Goal: Task Accomplishment & Management: Complete application form

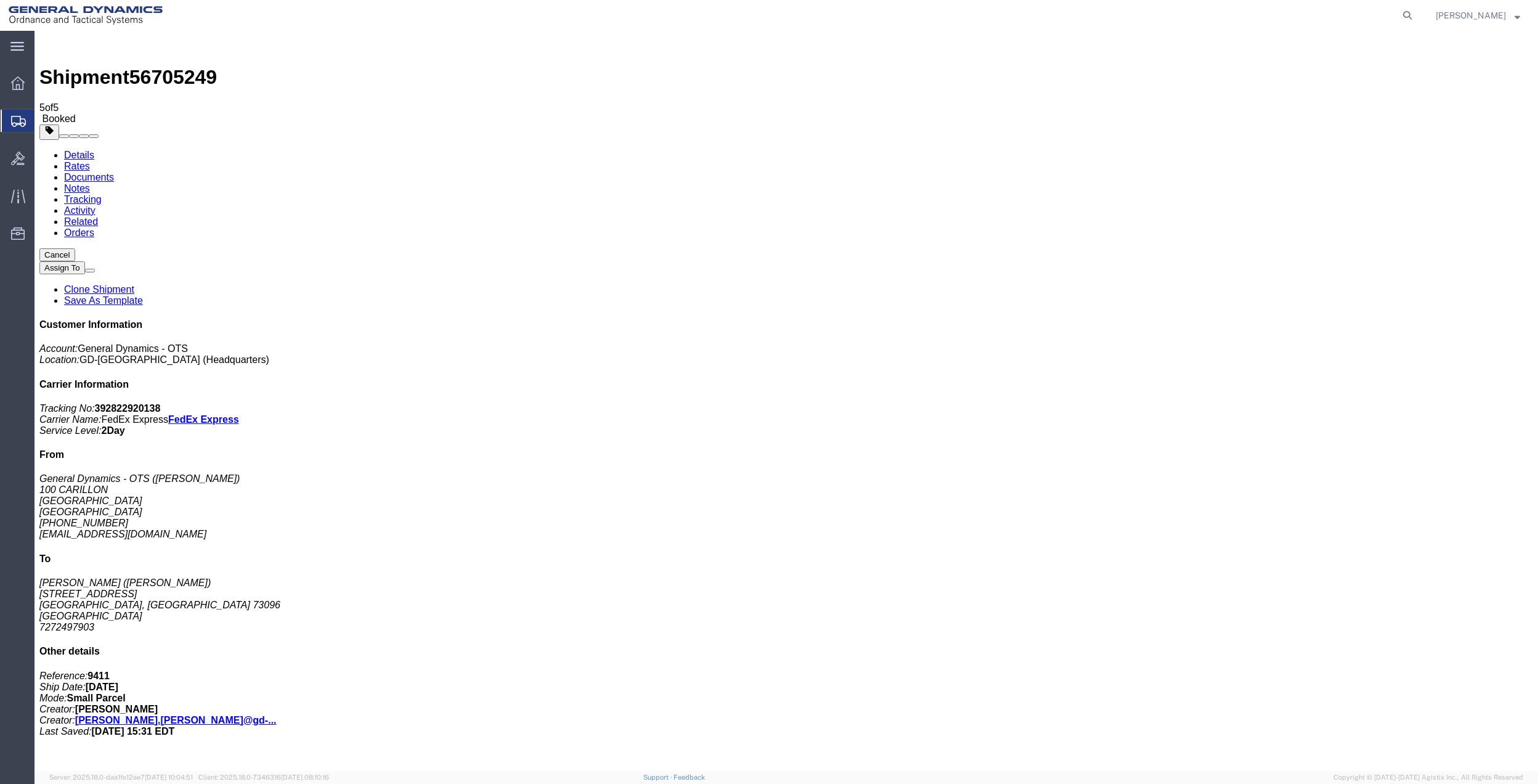
click at [0, 0] on span "Create Shipment" at bounding box center [0, 0] width 0 height 0
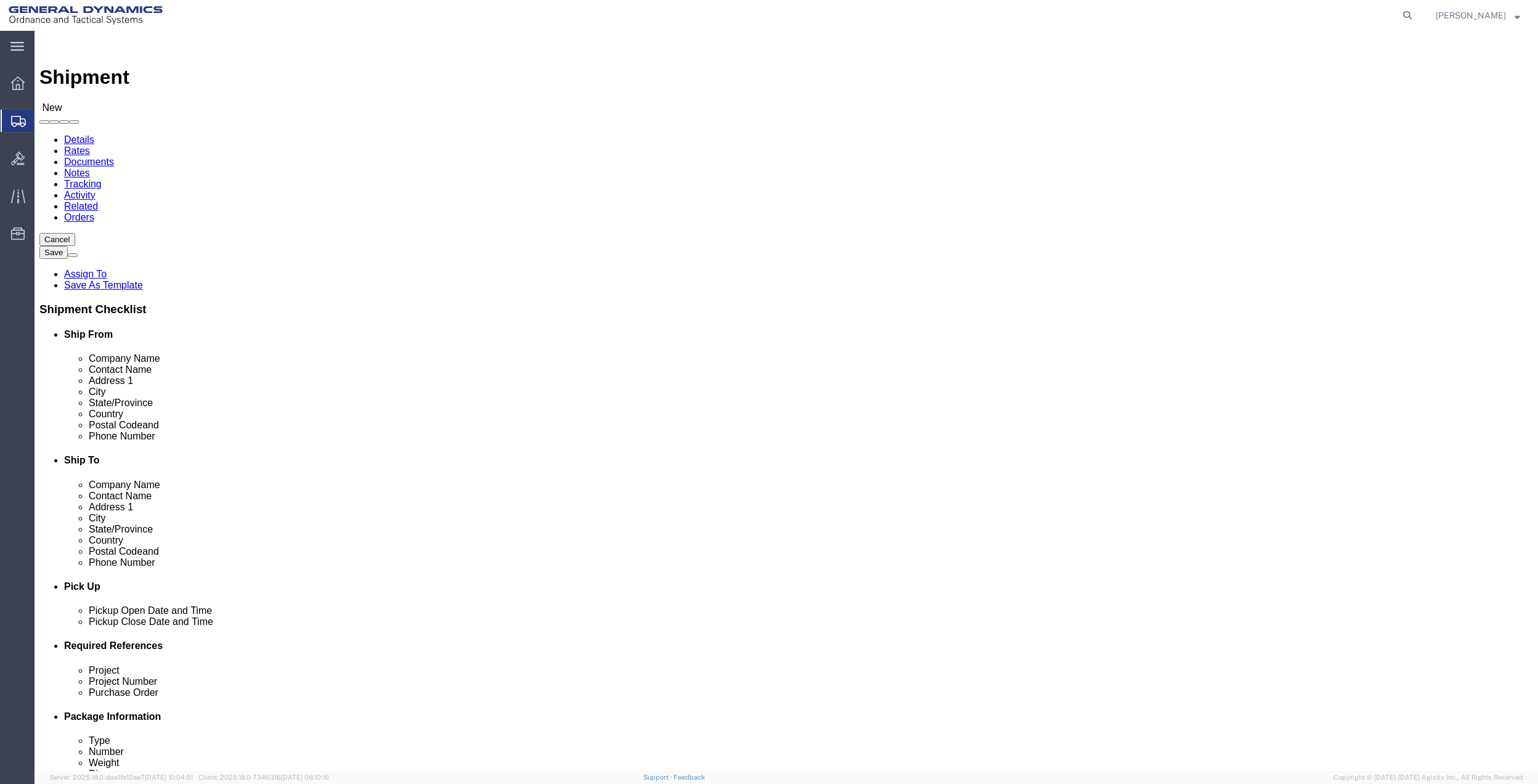
click input "text"
type input "mail room"
click p "- General Dynamics - OTS - (MAIL ROOM) [STREET_ADDRESS] [GEOGRAPHIC_DATA], [GEO…"
select select "FL"
type input "MAIL ROOM"
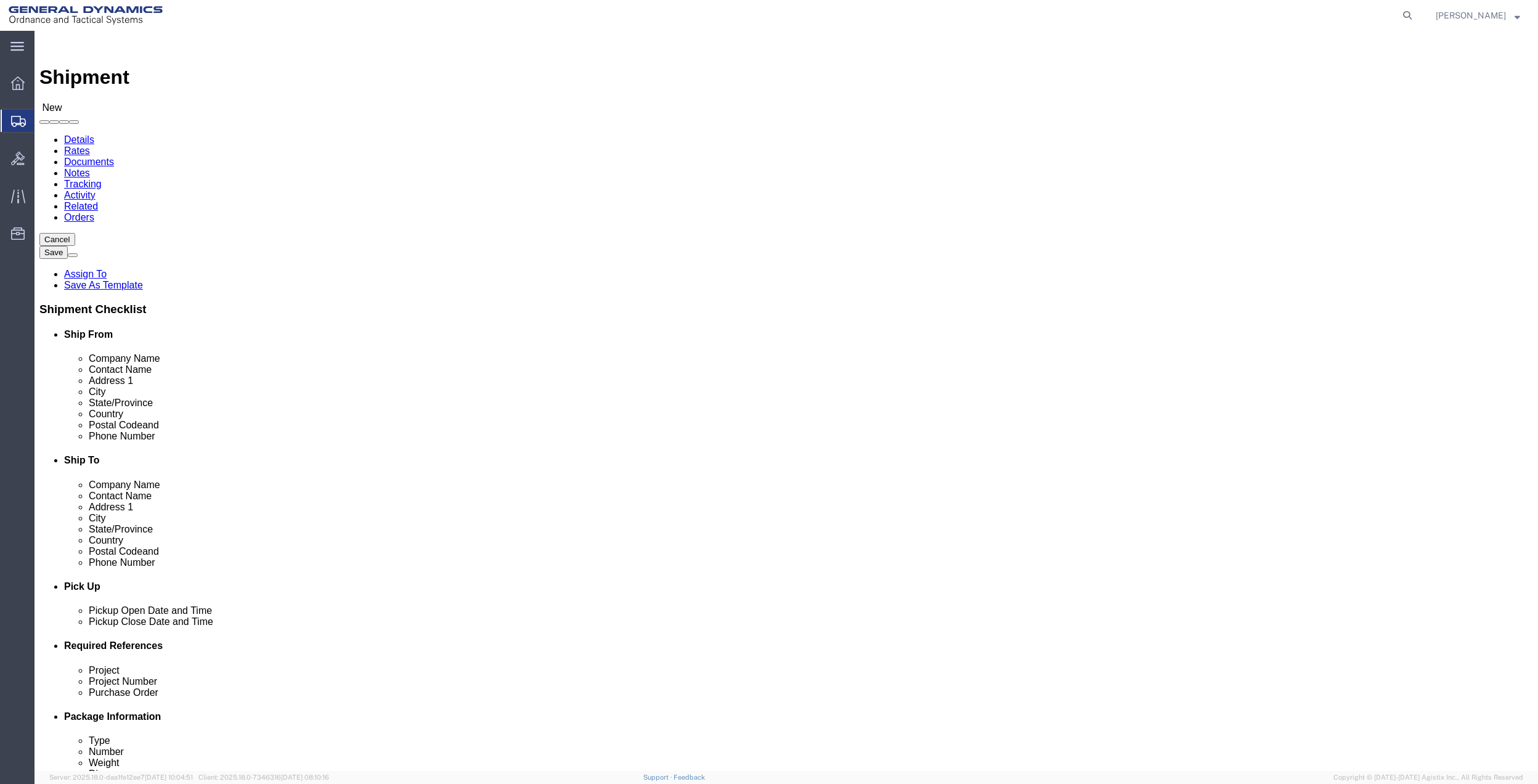
click input "text"
type input "[PERSON_NAME]"
click p "- GD OTS - ([PERSON_NAME]) [STREET_ADDRESS]"
select select "PA"
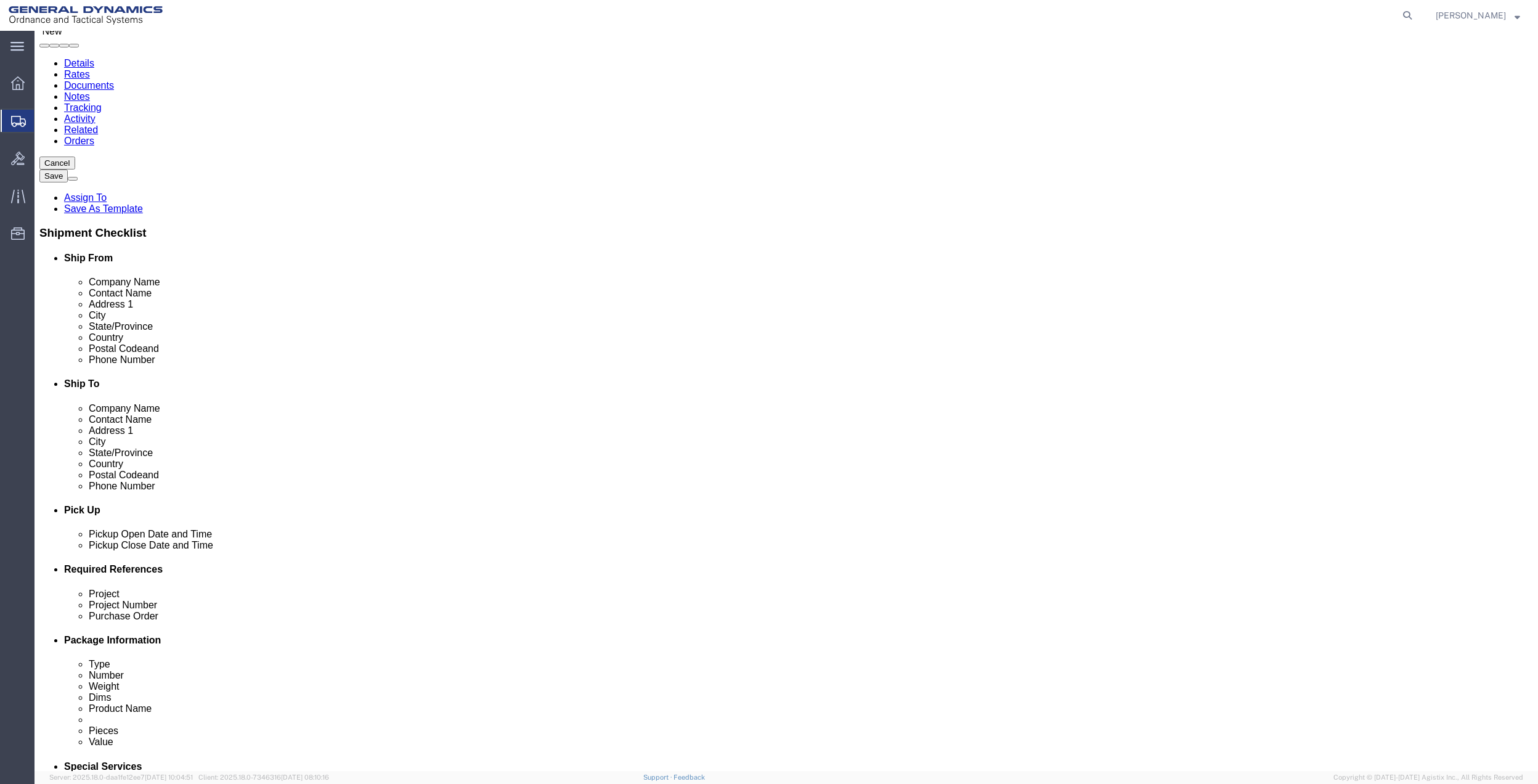
scroll to position [322, 0]
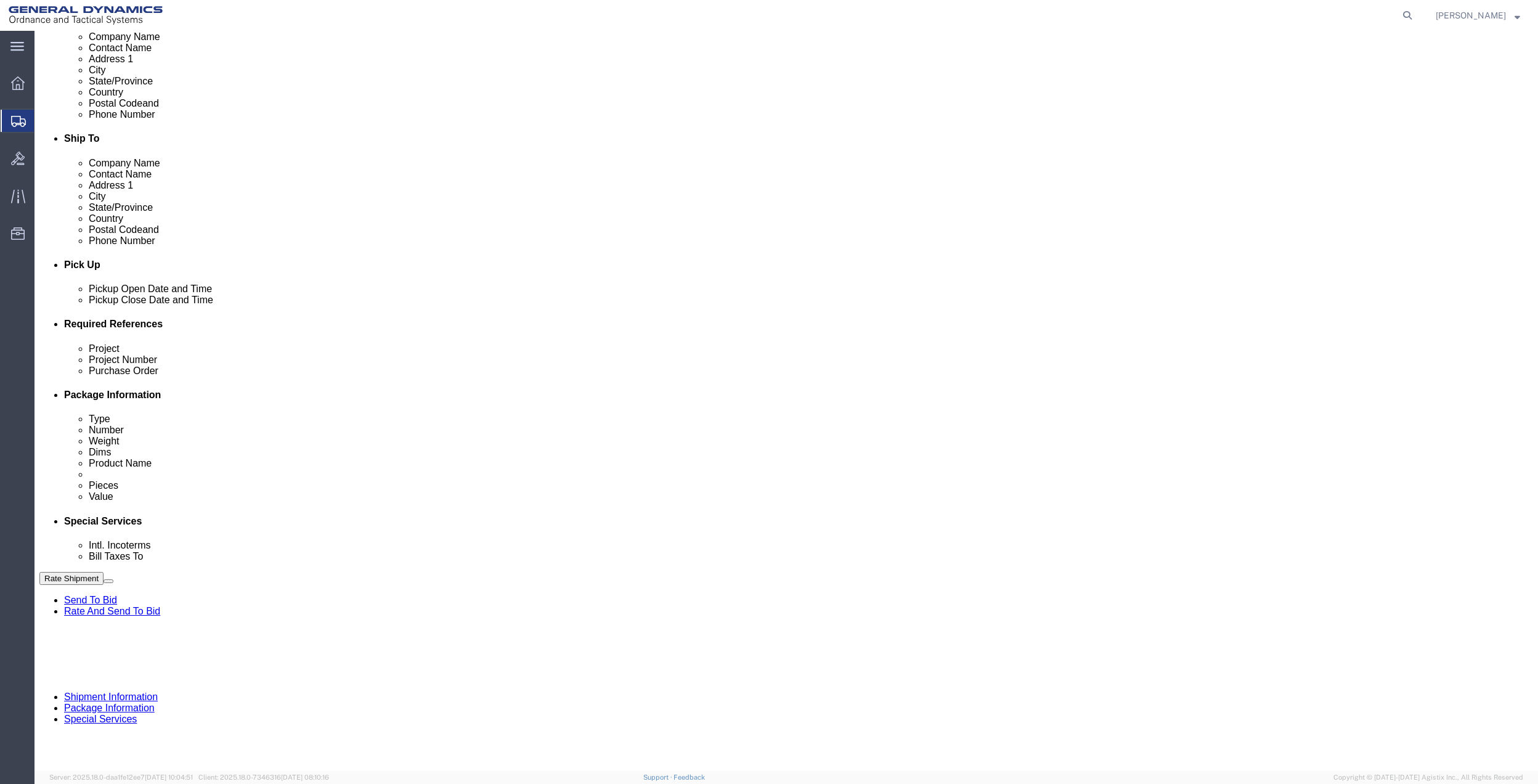
type input "[PERSON_NAME]"
click button "Add reference"
click input "text"
type input "10afm"
click input "text"
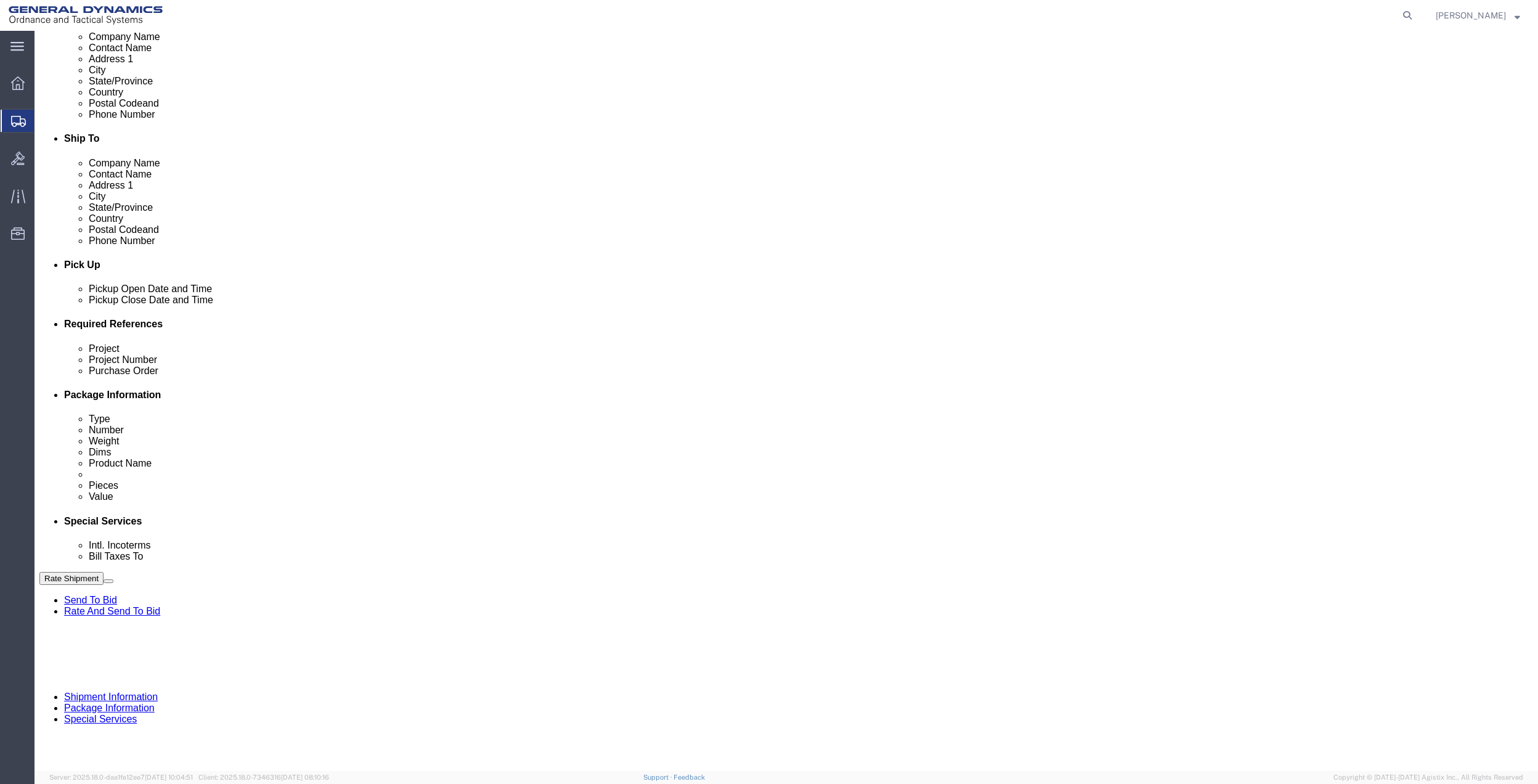
paste input "10afm"
type input "10afm"
click input "text"
paste input "10afm"
type input "10afm"
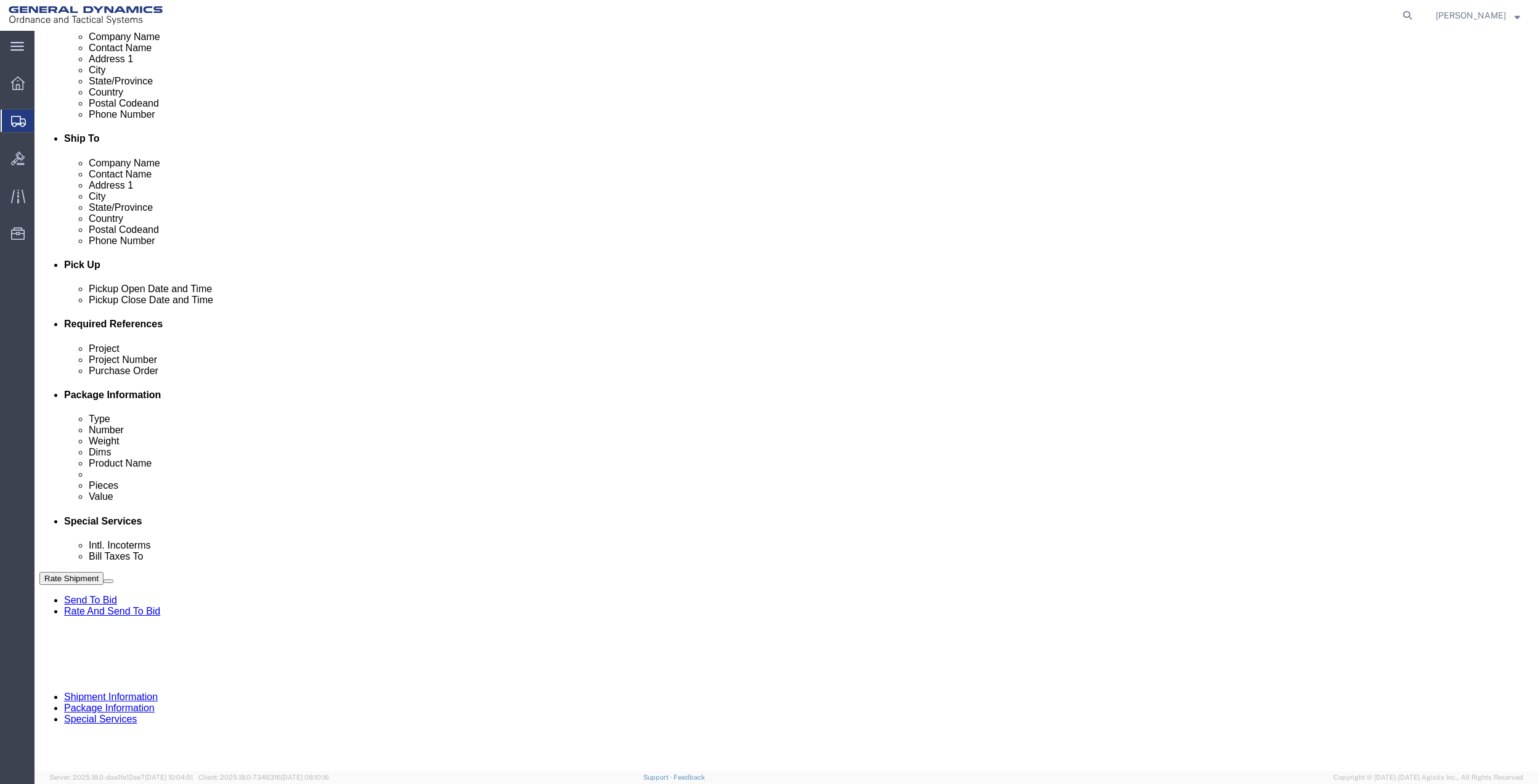
click input "text"
paste input "10afm"
type input "10afm"
click select "Select Account Type Activity ID Airline Appointment Number ASN Batch Request # …"
select select "DEPT"
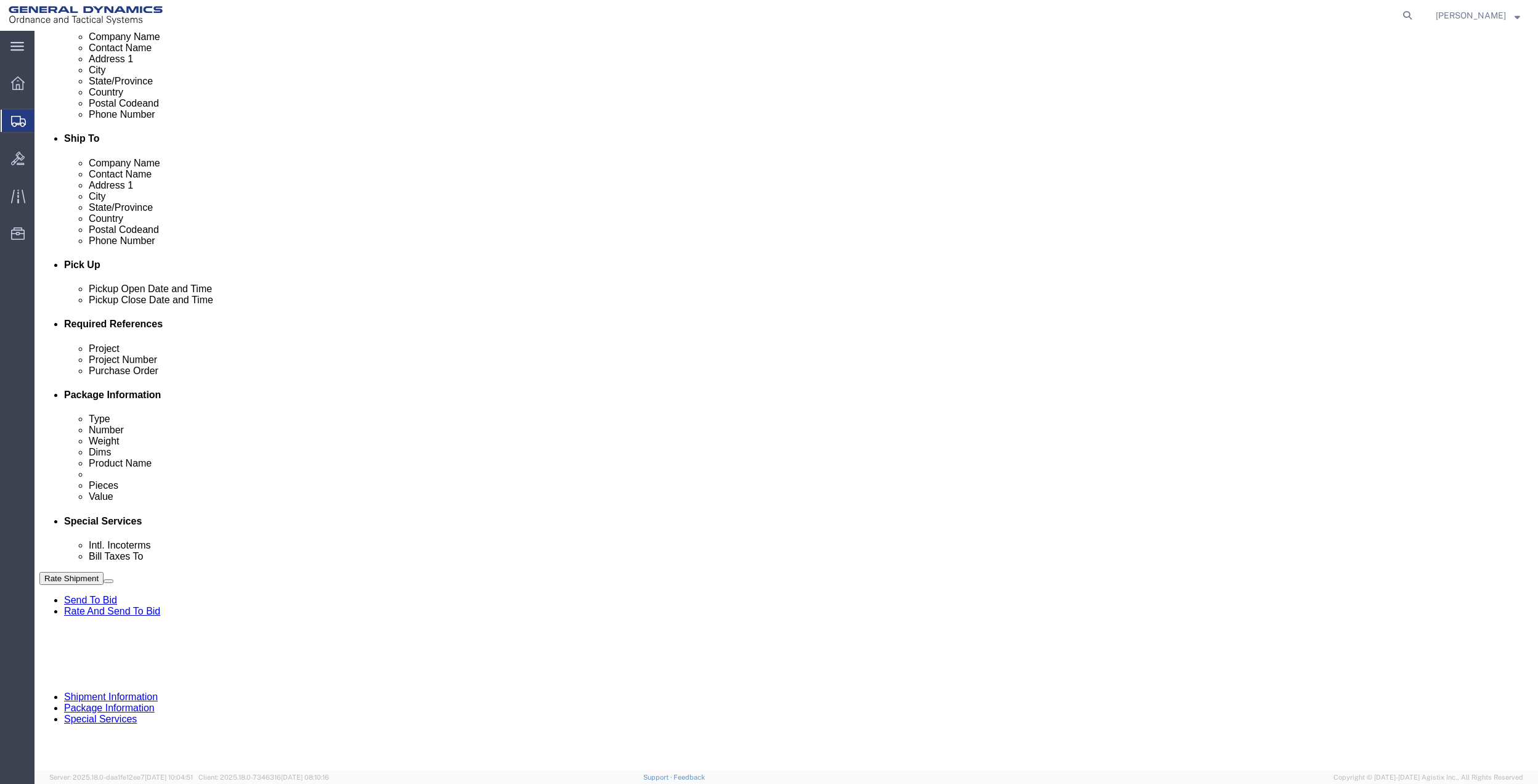
click select "Select Account Type Activity ID Airline Appointment Number ASN Batch Request # …"
click link "Package Information"
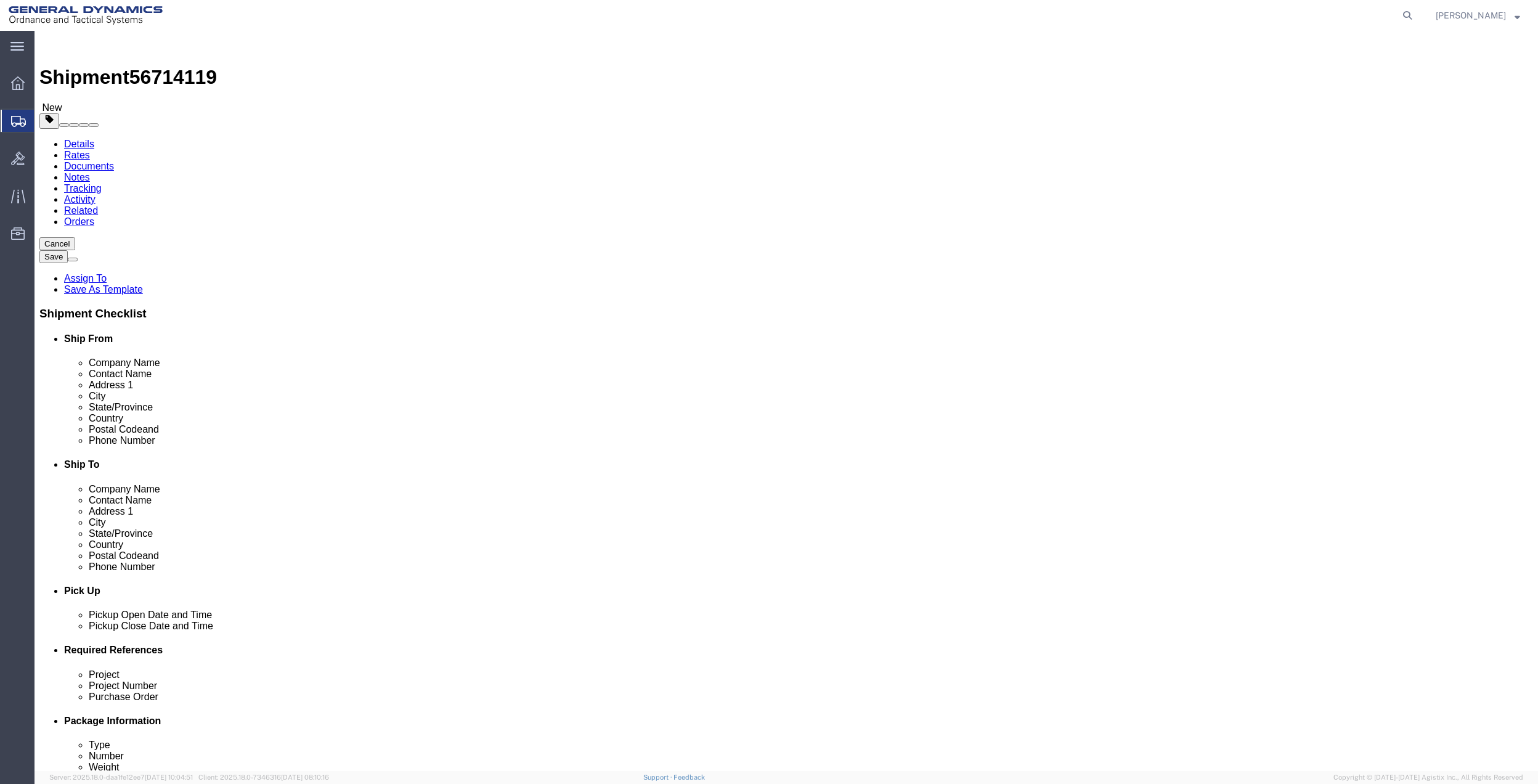
select select "CBOX"
click input "text"
type input "8"
type input "10"
type input "7"
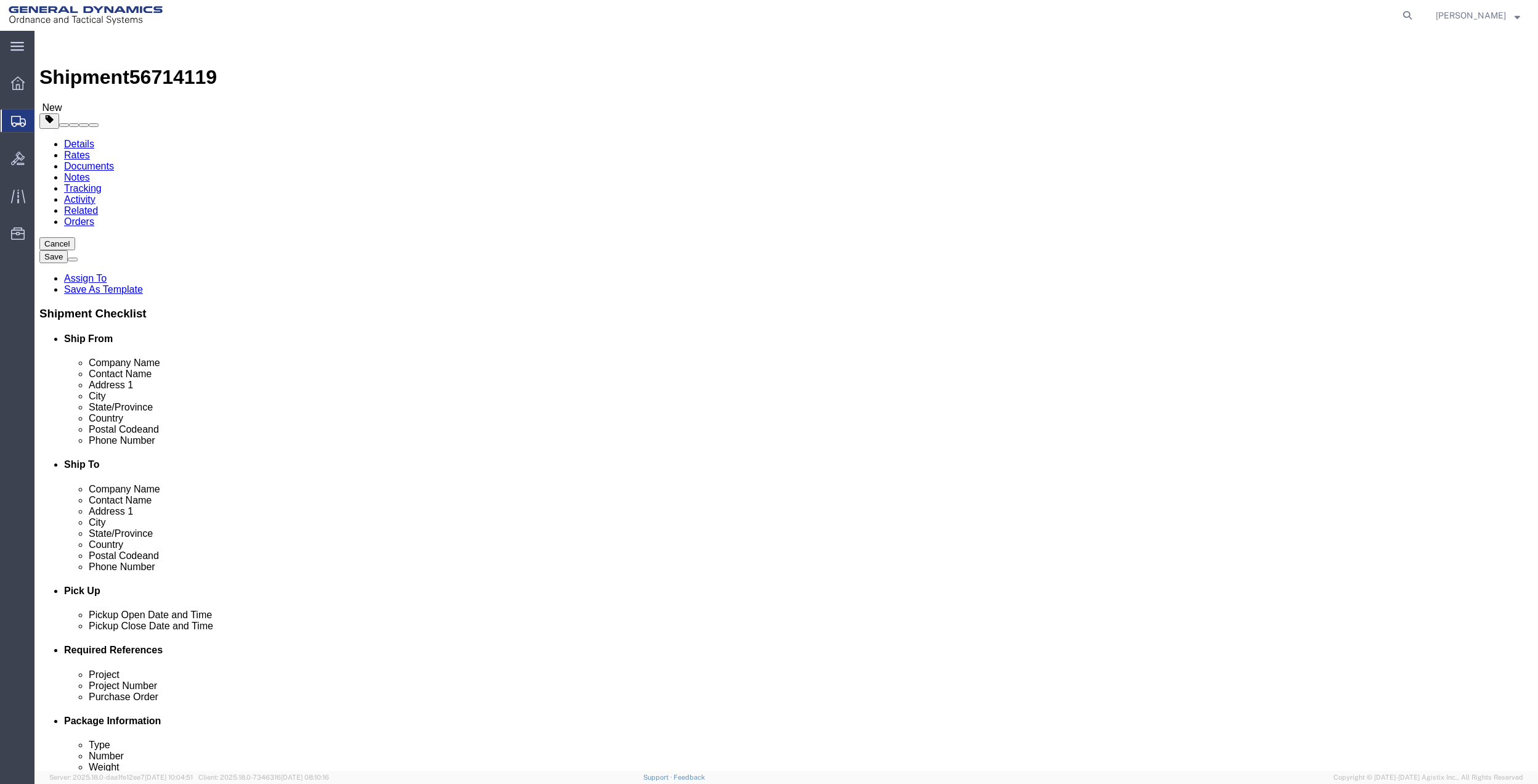
type input "2.5"
click link "Add Content"
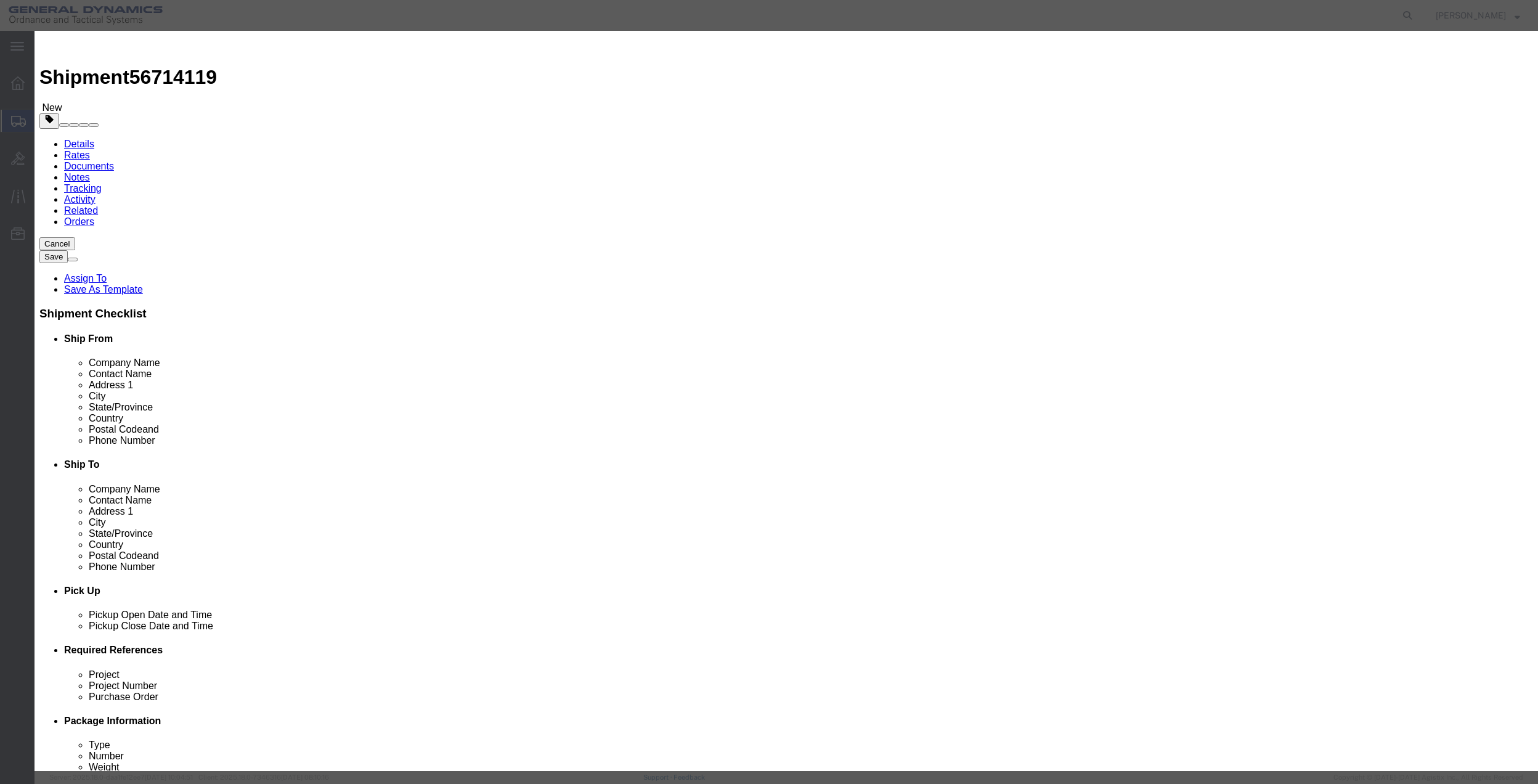
click input "text"
type input "MISC"
type input "100.00"
select select "US"
click input "0"
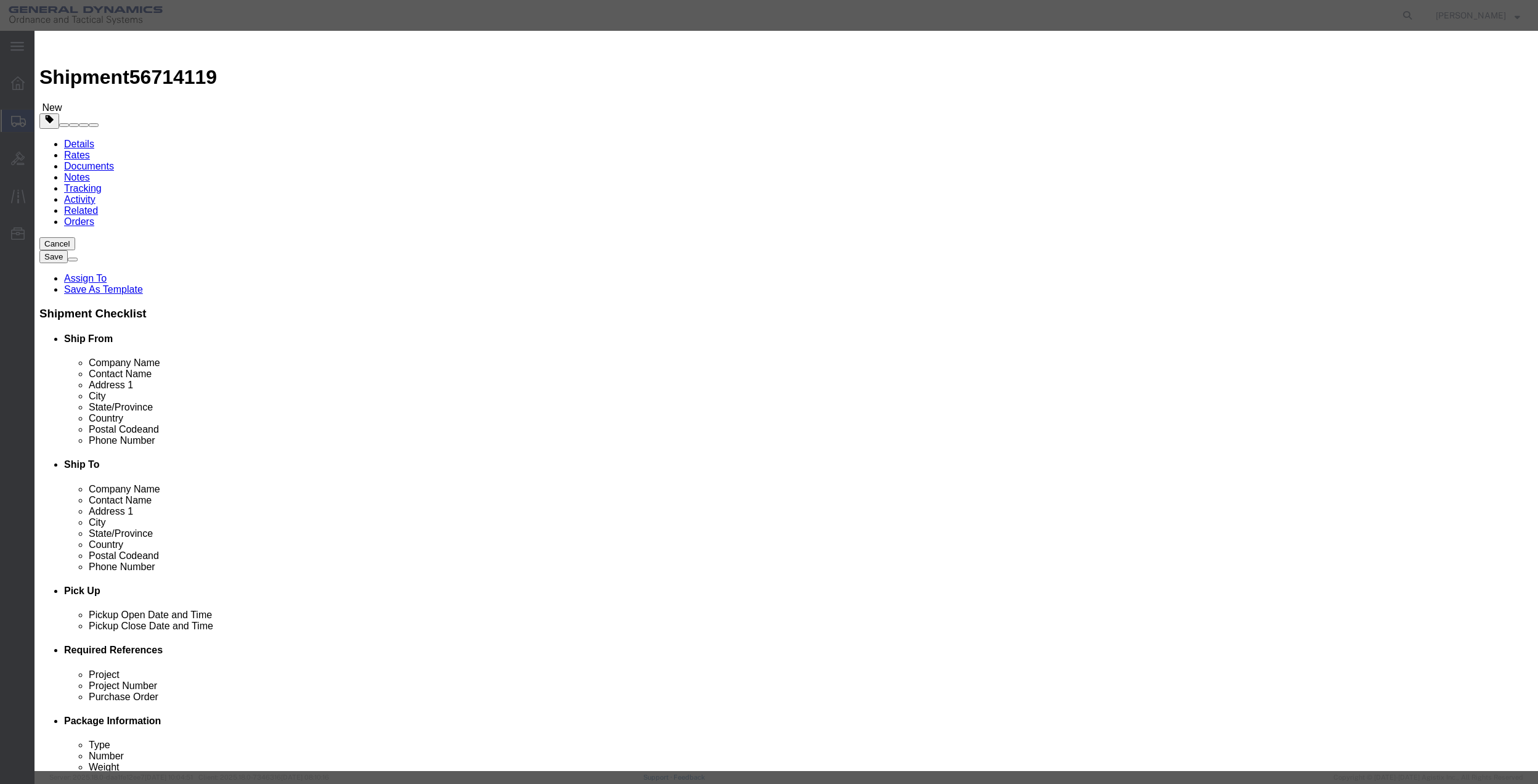
click input "0"
type input "01"
type input "100"
click select "Select 50 55 60 65 70 85 92.5 100 125 175 250 300 400"
select select "70"
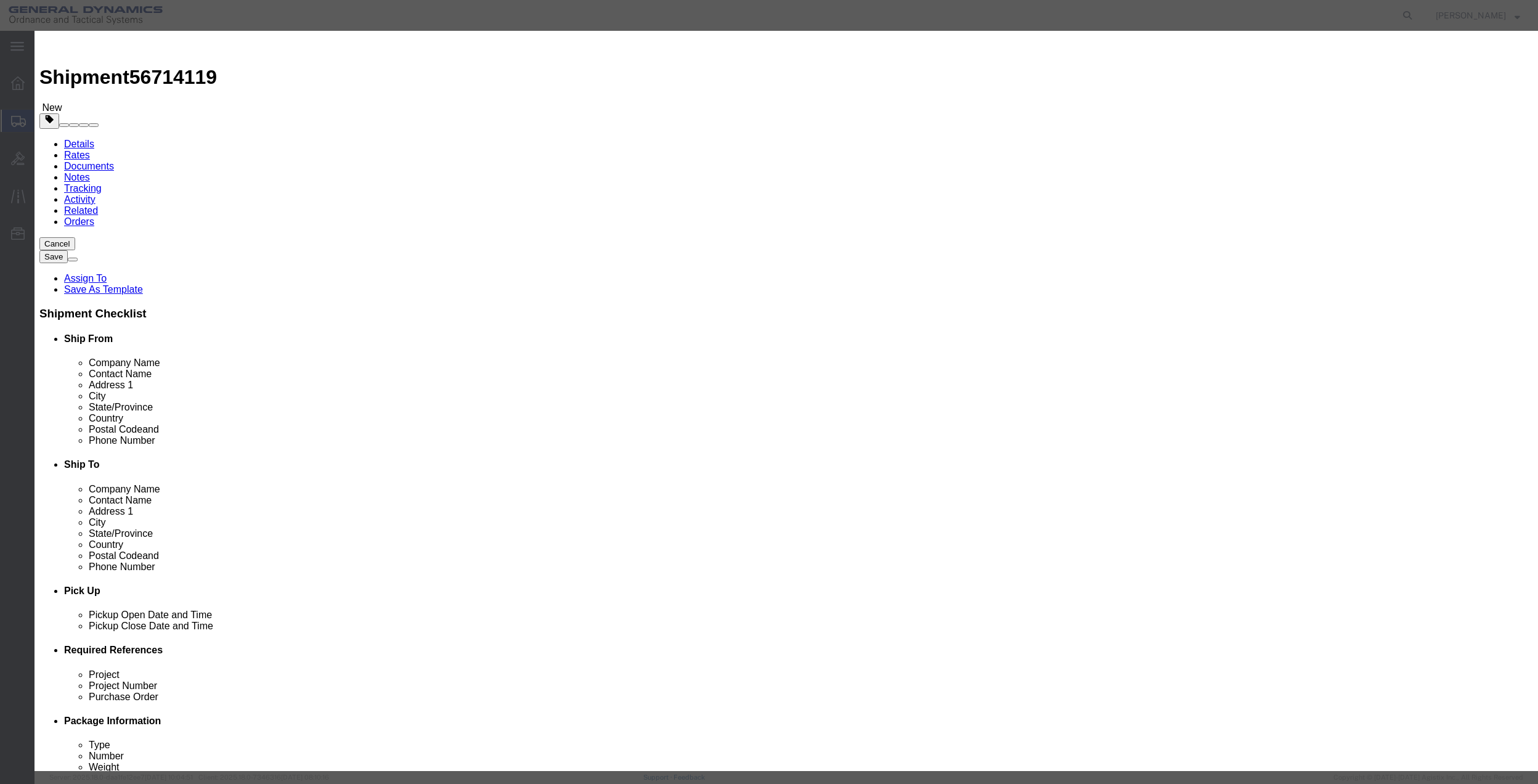
click select "Select 50 55 60 65 70 85 92.5 100 125 175 250 300 400"
click button "Save & Close"
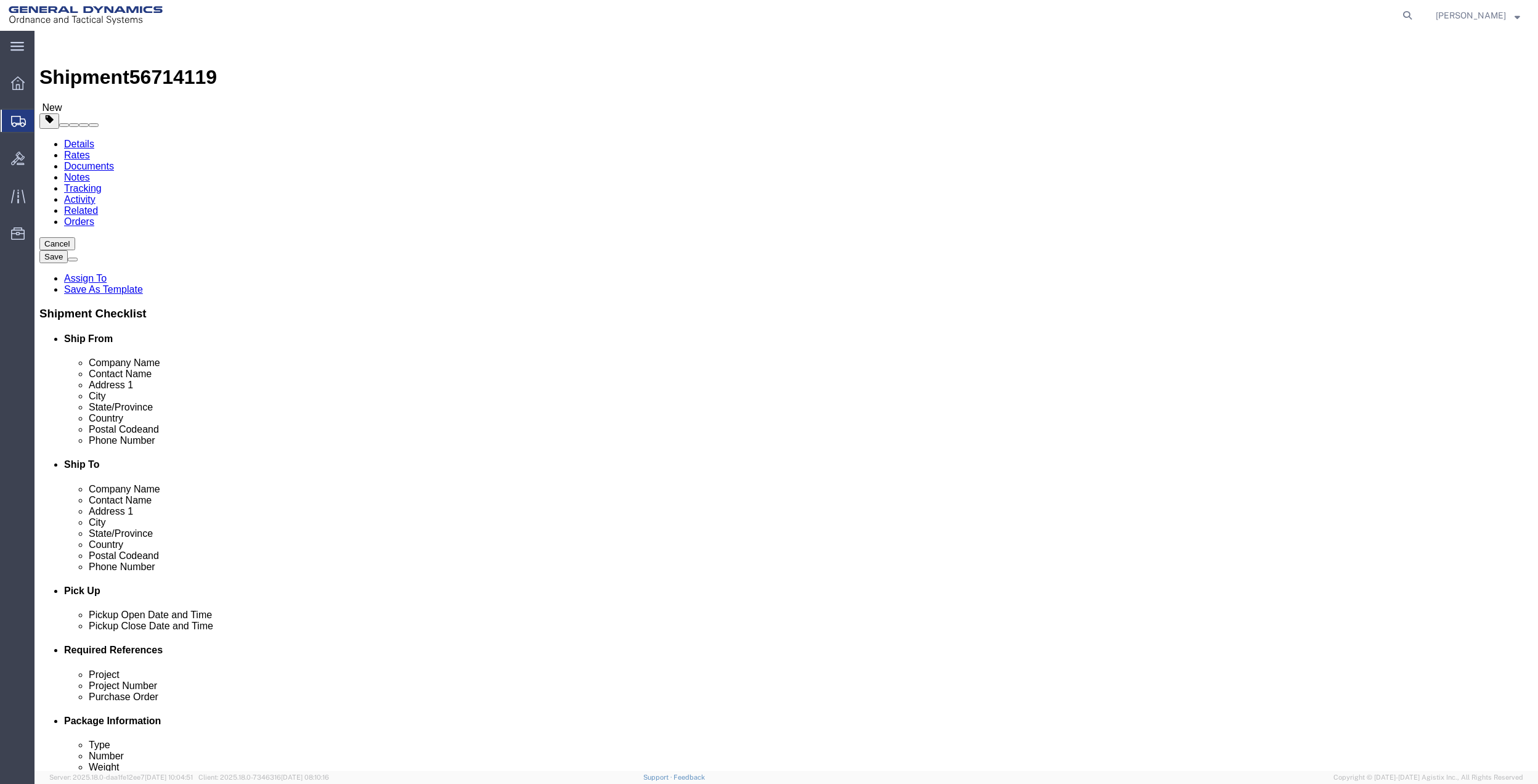
click link "Special Services"
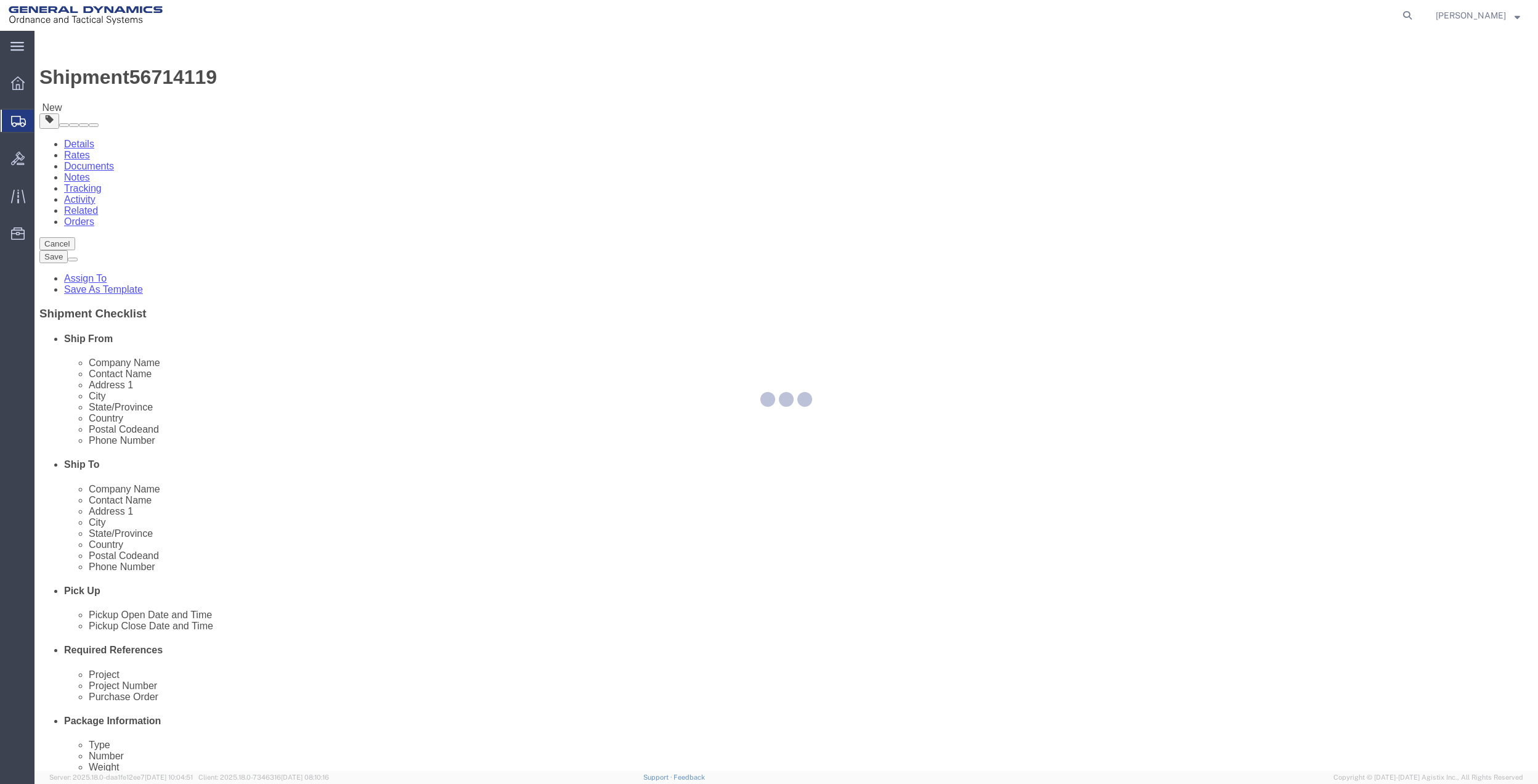
select select
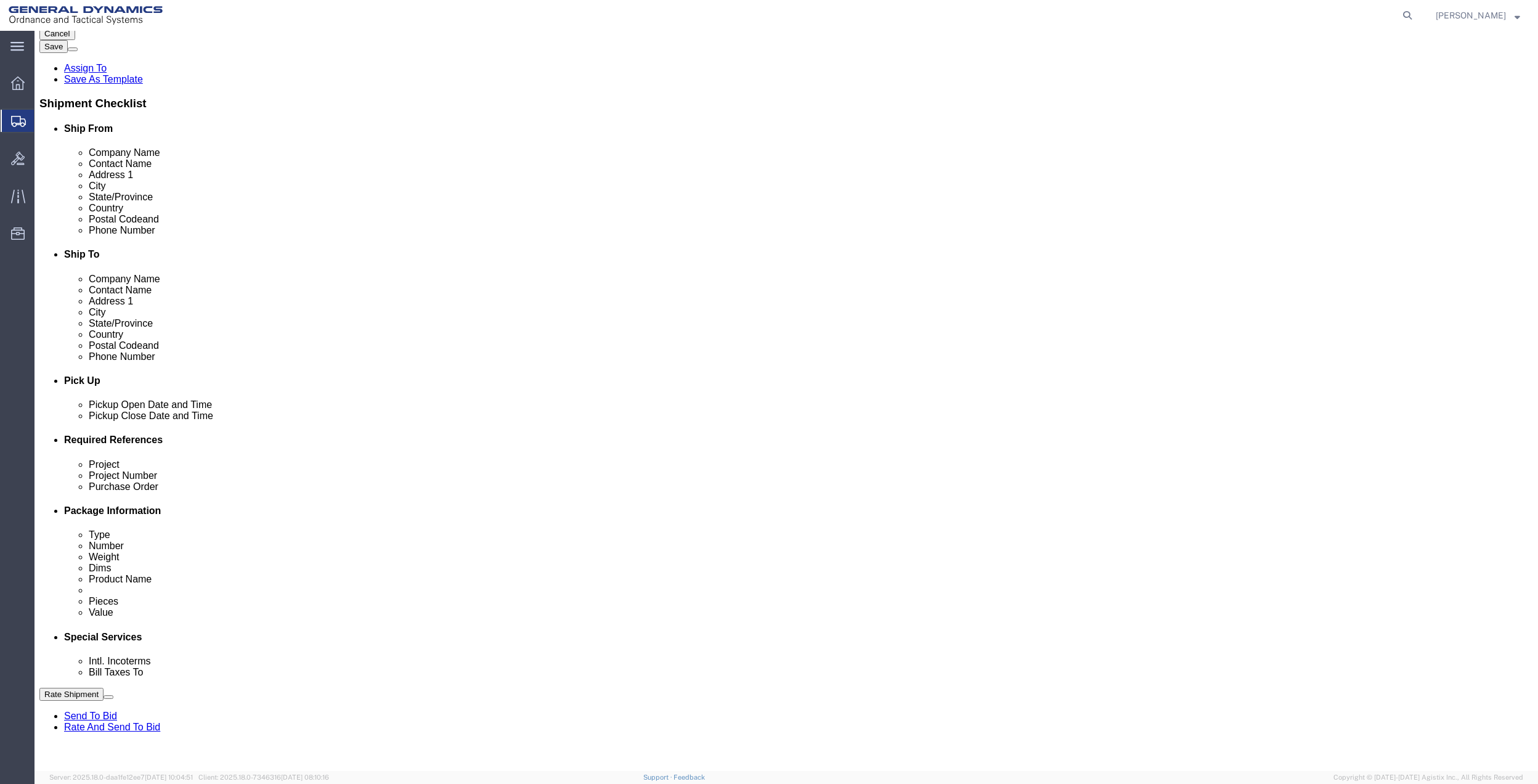
scroll to position [246, 0]
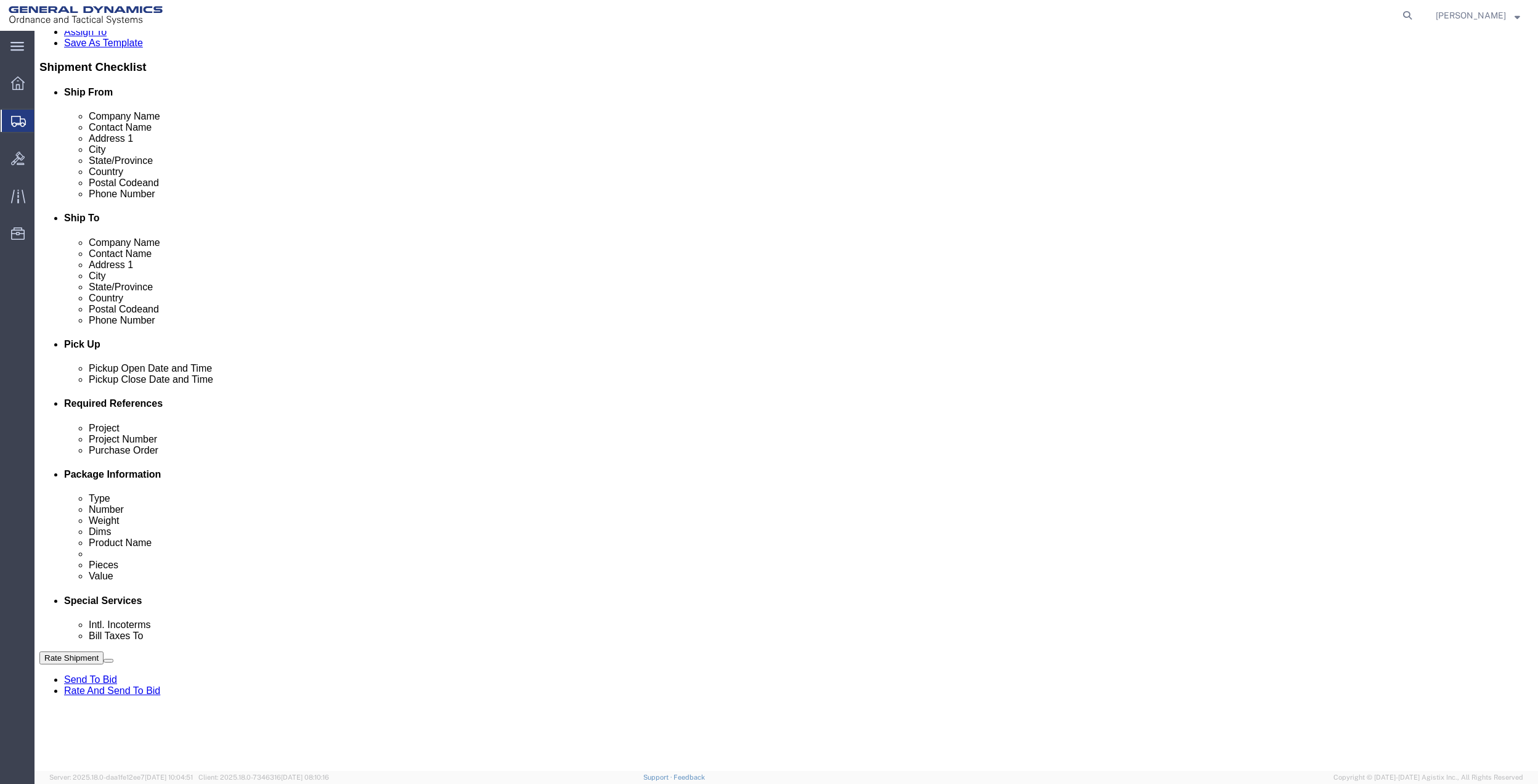
click select "Select Buyer Cost Center Department Operations Number Order Number Sales Person"
select select "DEPARTMENT"
click select "Select Buyer Cost Center Department Operations Number Order Number Sales Person"
drag, startPoint x: 499, startPoint y: 473, endPoint x: 506, endPoint y: 460, distance: 14.8
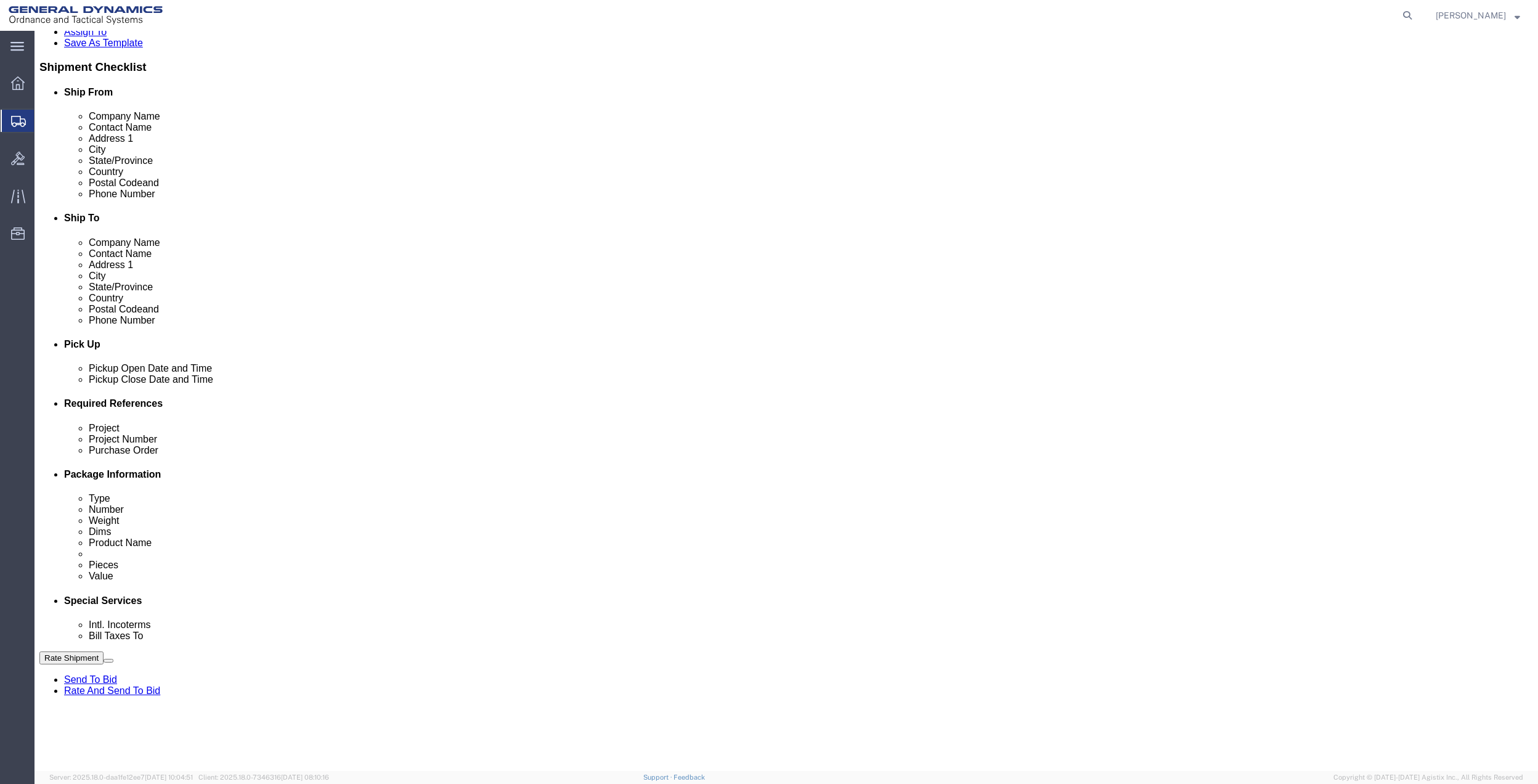
click select "Select [GEOGRAPHIC_DATA] [GEOGRAPHIC_DATA] [GEOGRAPHIC_DATA] [GEOGRAPHIC_DATA] …"
select select "1763983"
click select "Select [GEOGRAPHIC_DATA] [GEOGRAPHIC_DATA] [GEOGRAPHIC_DATA] [GEOGRAPHIC_DATA] …"
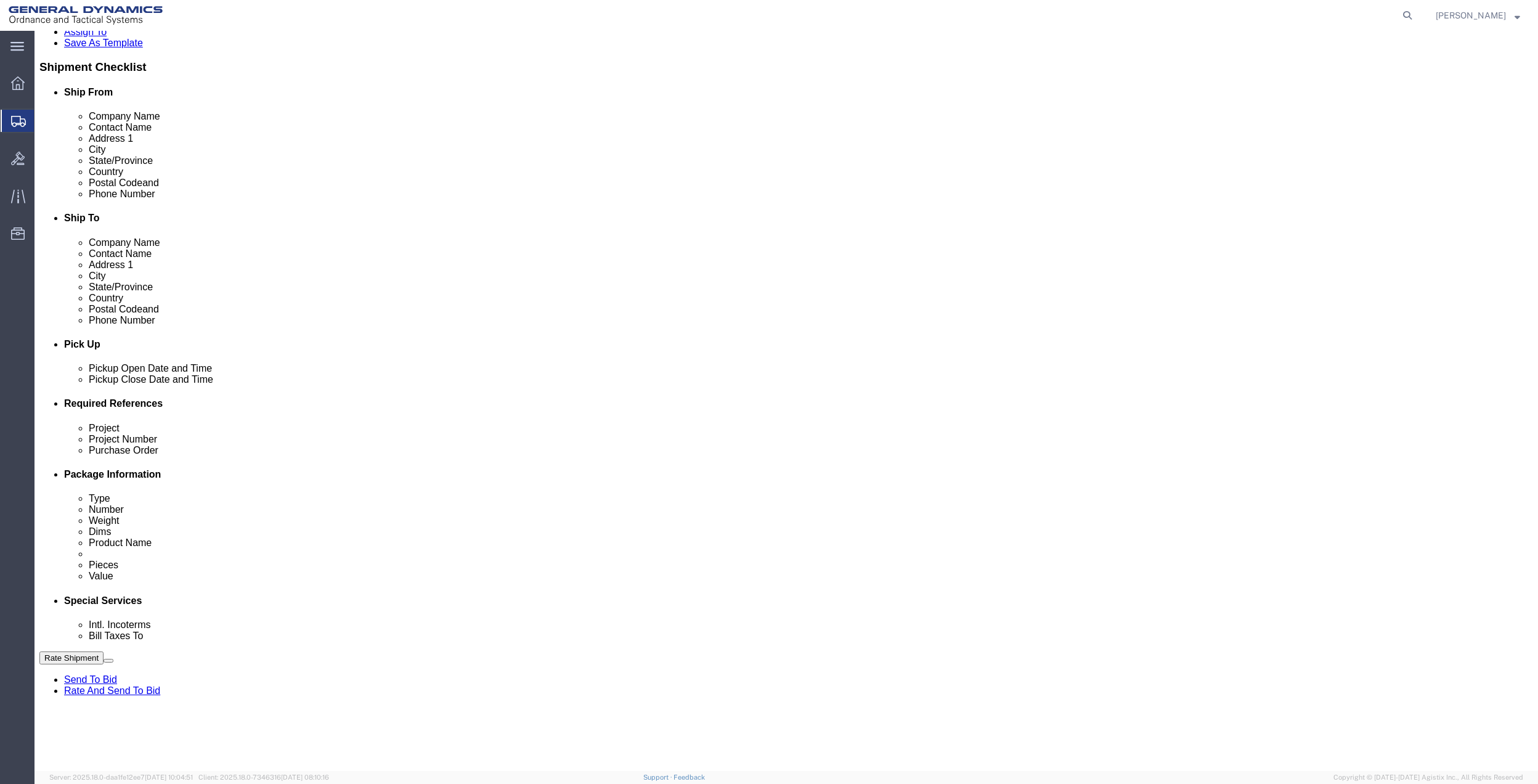
click select "Select 10AFM 10GAG 10GAH 10GFL 10GFO 10GIE 10GIS 30MABS St [PERSON_NAME] Program"
select select "214681"
click select "Select 10AFM 10GAG 10GAH 10GFL 10GFO 10GIE 10GIS 30MABS St [PERSON_NAME] Program"
click input "General Dynamics OTS % Data2Logistics"
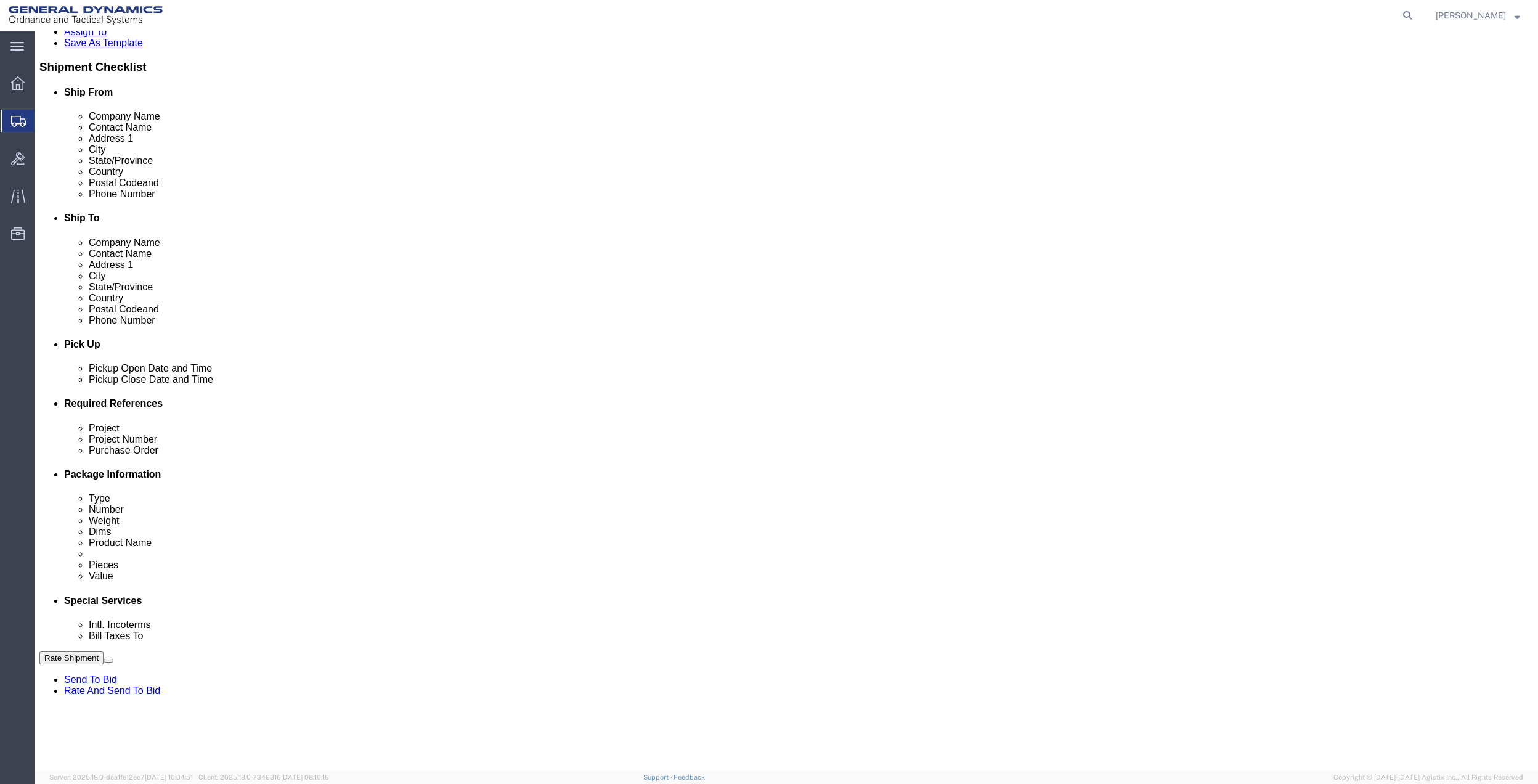
click input "General Dynamics OTS % Data2Logistics"
click p "- GEDOTS %DATA 2 LOGISTICS - (GEDOTS %DATA 2 LOGISTICS) [GEOGRAPHIC_DATA][PERSO…"
type input "GEDOTS %DATA 2 LOGISTICS"
type input "PO BOX 61050"
type input "GEDOTS %DATA 2 LOGISTICS"
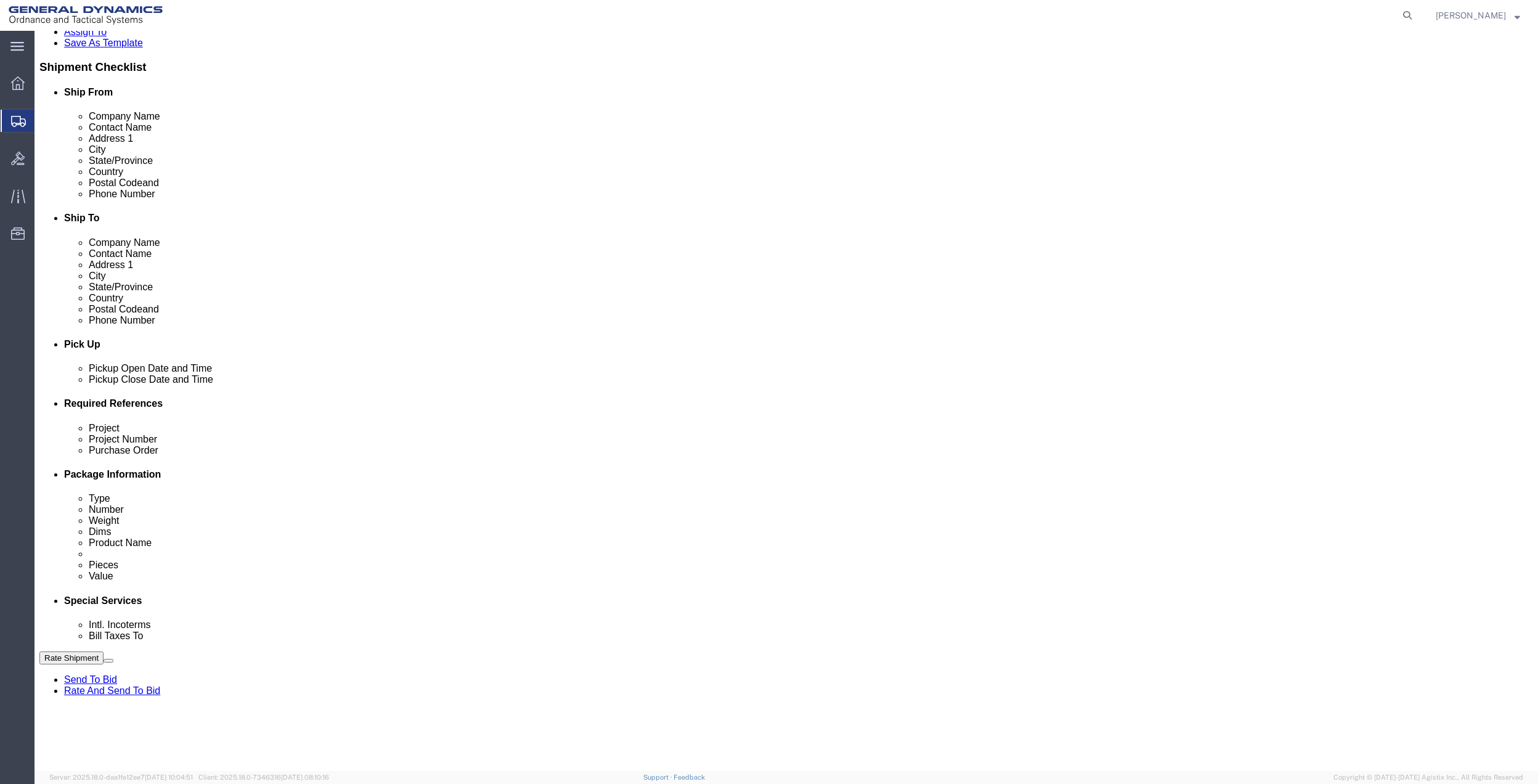
type input "FORT [PERSON_NAME]"
type input "33906"
select select "FL"
type input "GEDOTS %DATA 2 LOGISTICS"
click button "Rate Shipment"
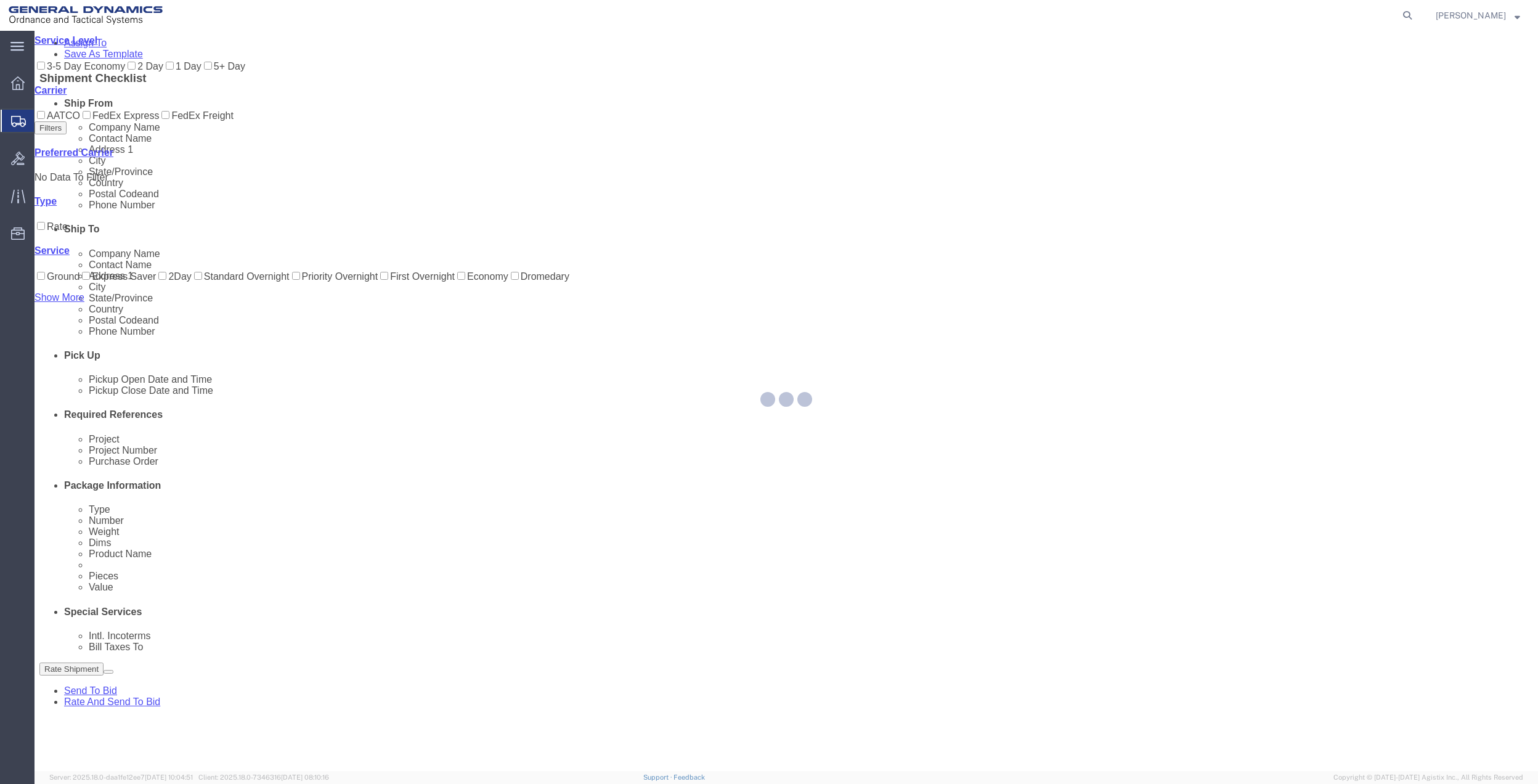
scroll to position [0, 0]
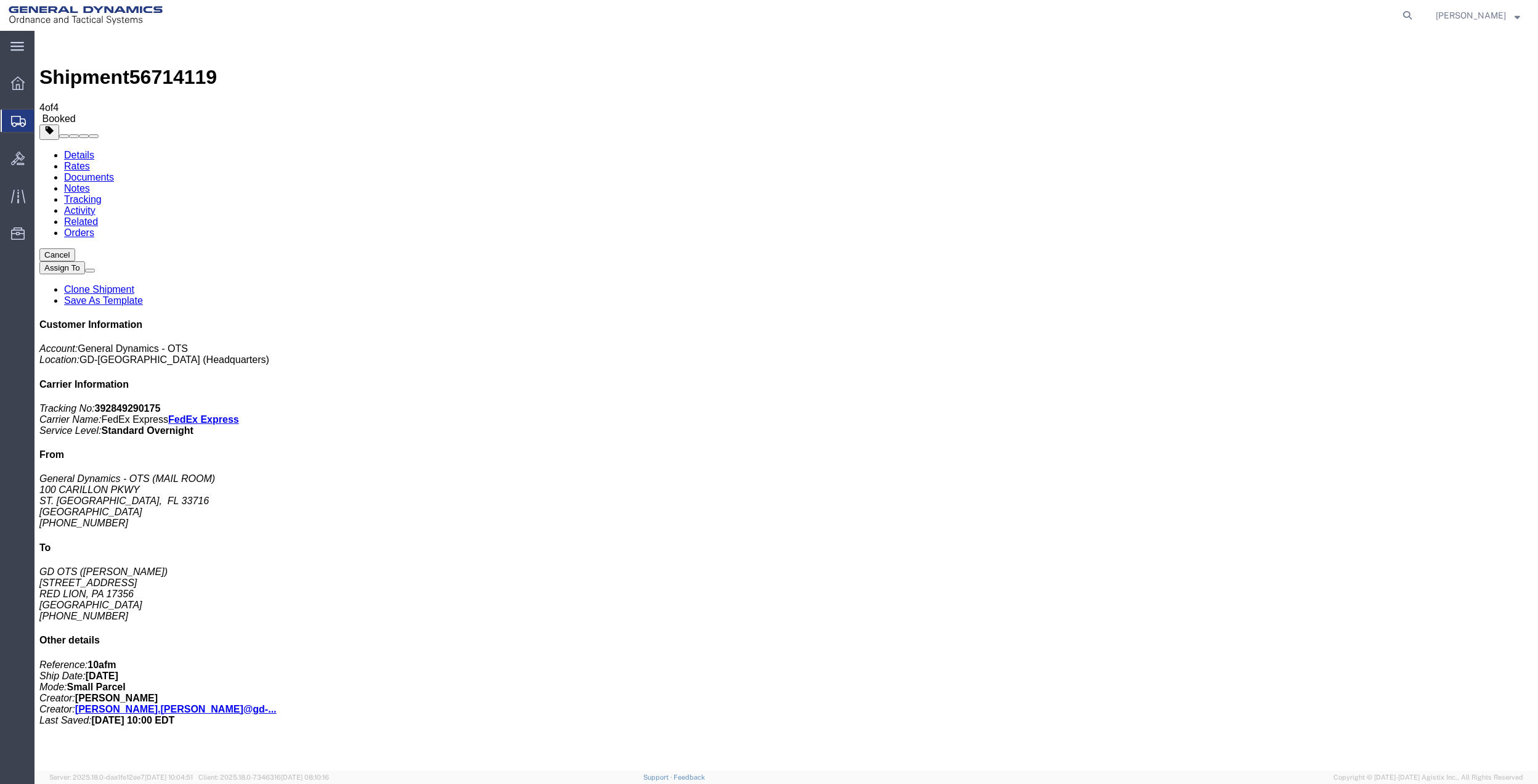
drag, startPoint x: 629, startPoint y: 240, endPoint x: 686, endPoint y: 240, distance: 57.0
copy td "392849290175"
drag, startPoint x: 178, startPoint y: 246, endPoint x: 393, endPoint y: 318, distance: 226.7
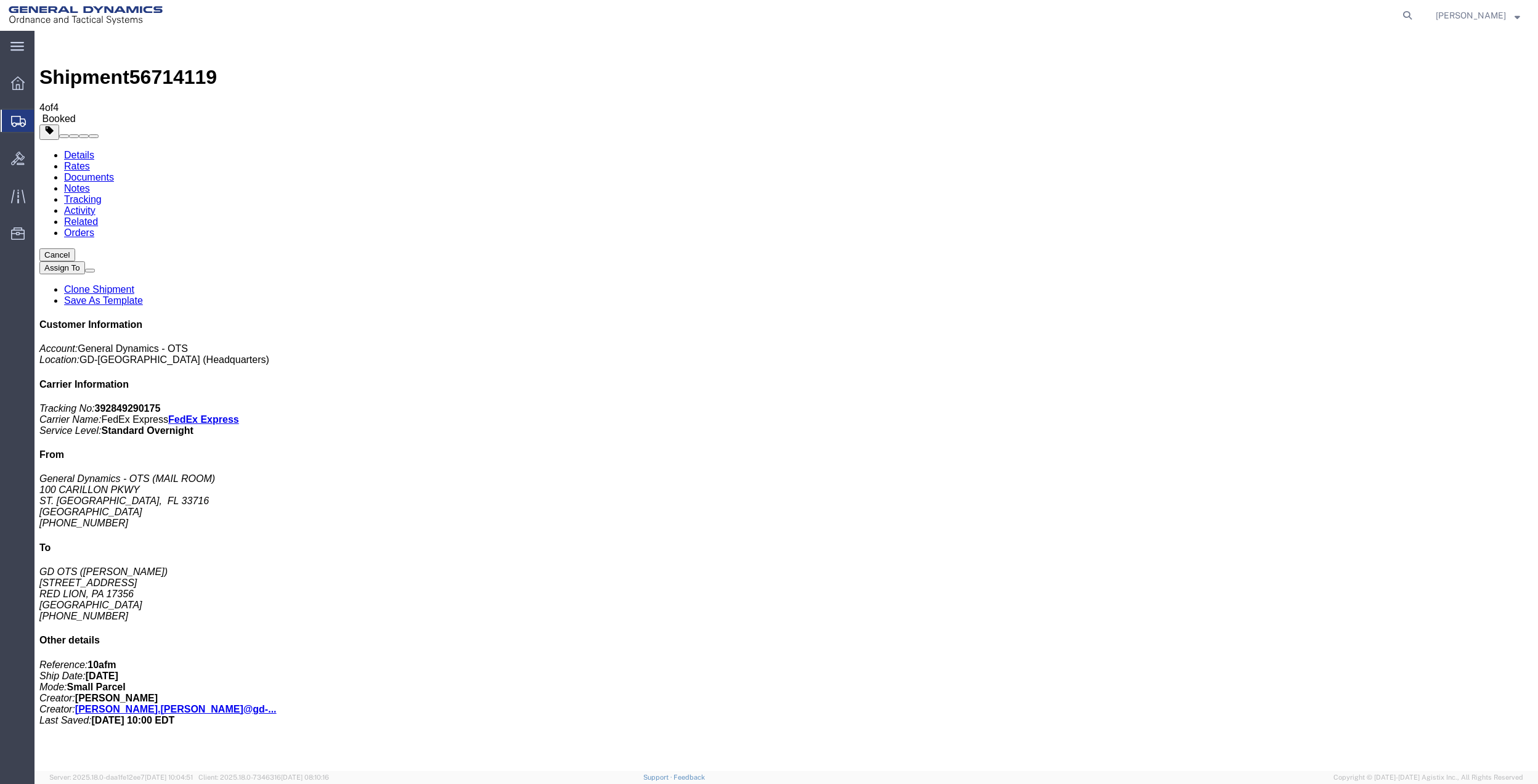
click at [0, 0] on span "Create Shipment" at bounding box center [0, 0] width 0 height 0
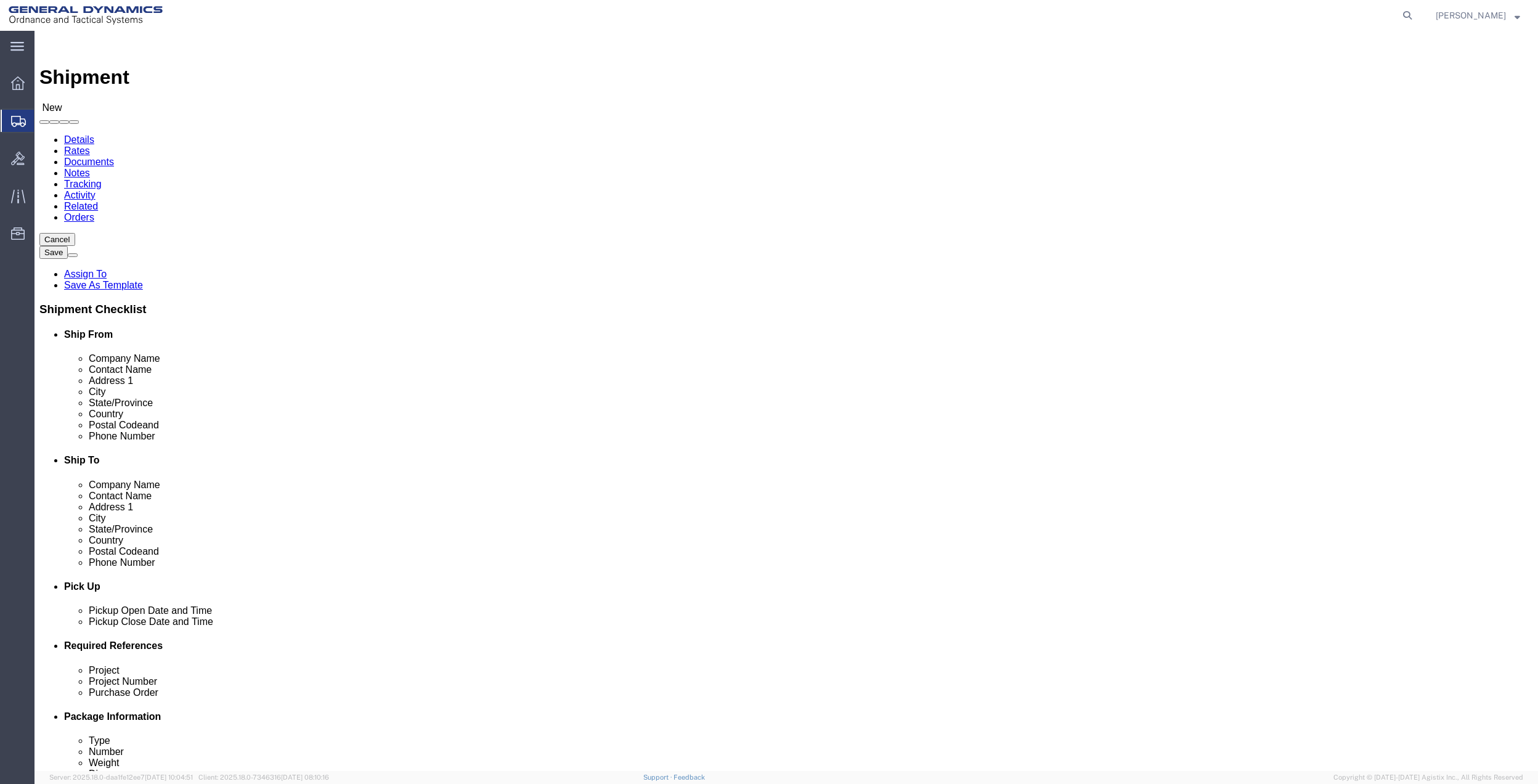
click input "text"
type input "creative ser"
click p "- General Dynamics - OTS - (CREATIVE SERVICES) [STREET_ADDRESS]"
select select "FL"
type input "CREATIVE SERVICES"
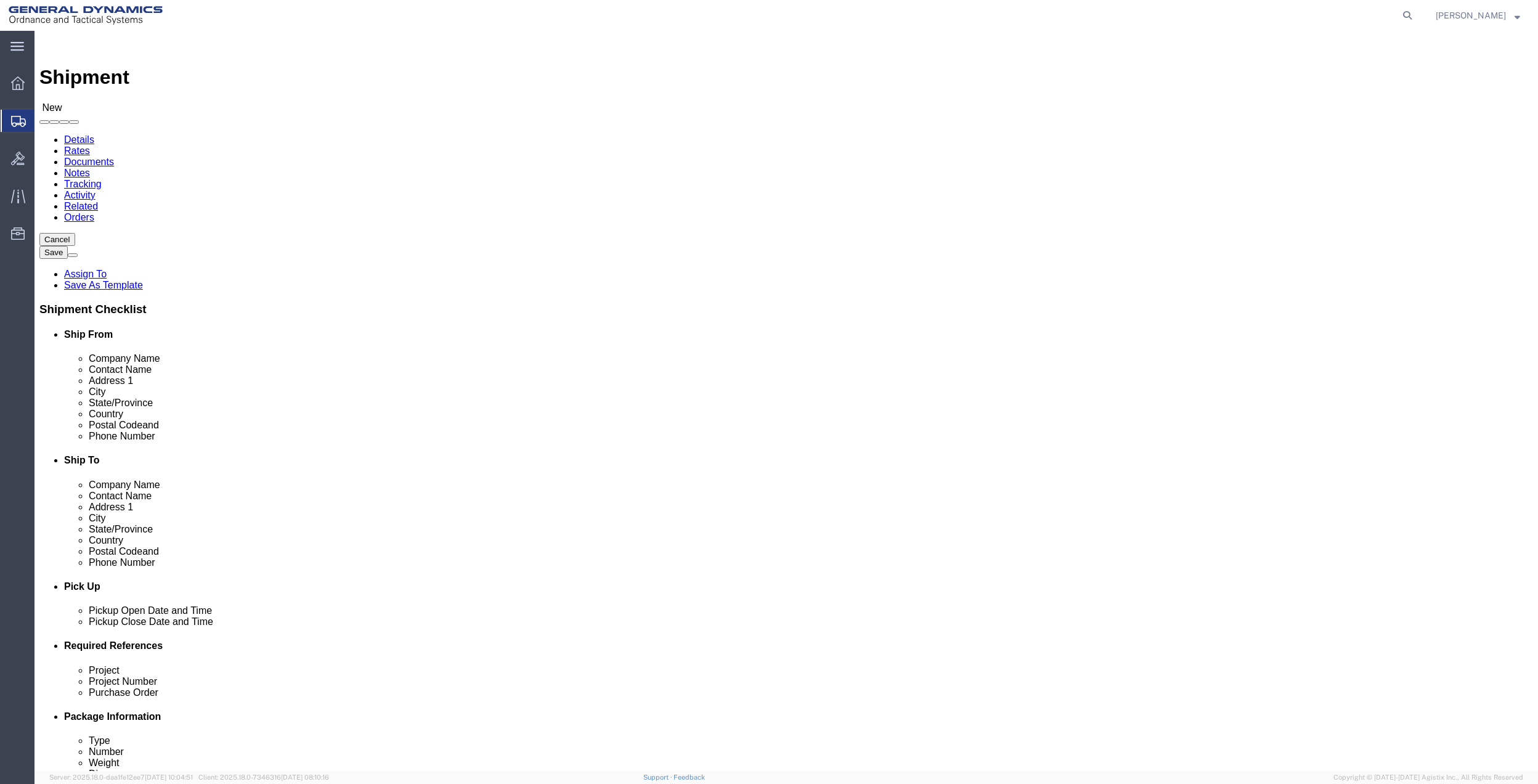
click input "text"
click input "[PERSON_NAME]"
type input "[PERSON_NAME]"
click p "- [PERSON_NAME] - ([PERSON_NAME]) [STREET_ADDRESS]"
select select "AL"
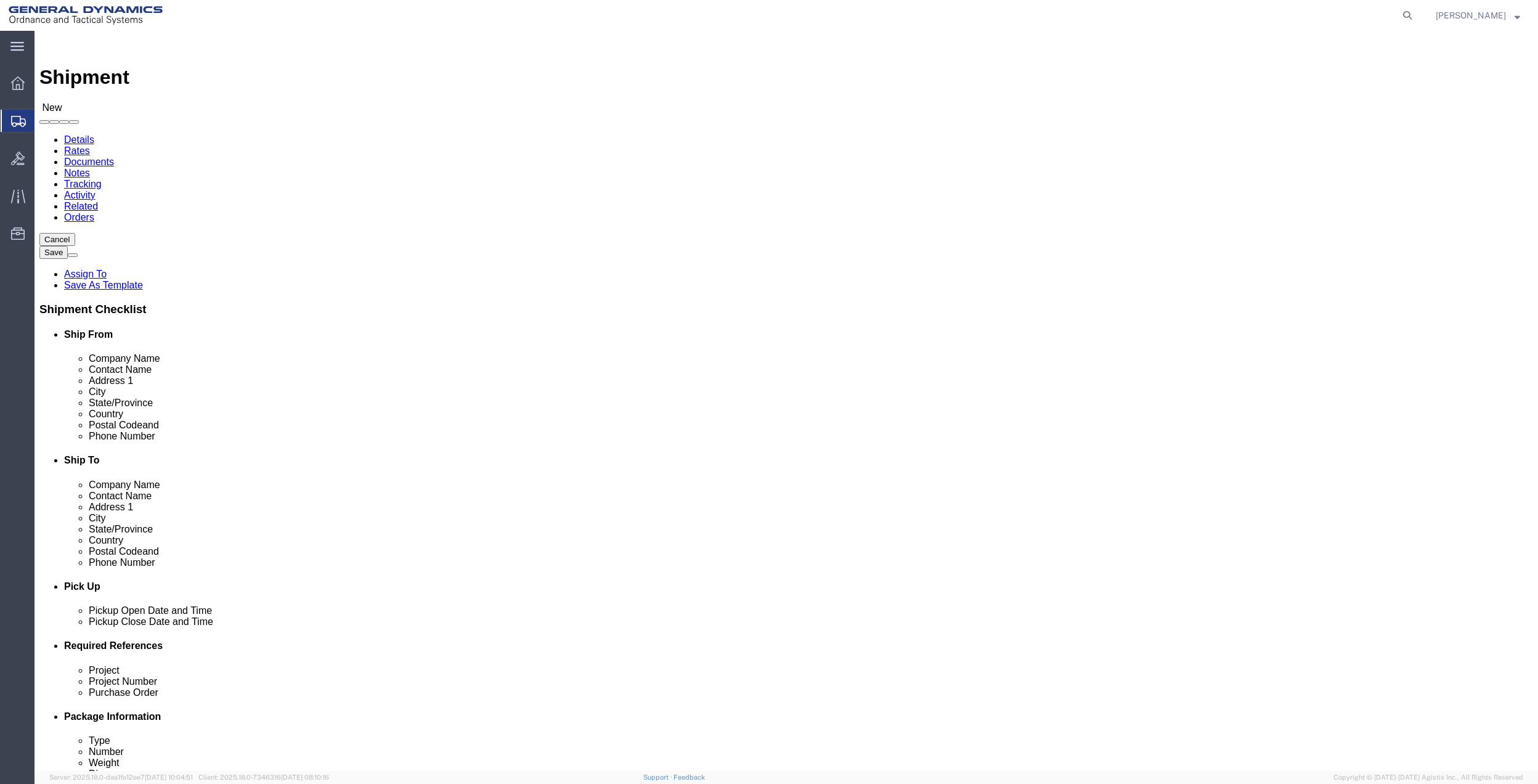
type input "[PERSON_NAME]"
click input "text"
type input "[GEOGRAPHIC_DATA]"
drag, startPoint x: 369, startPoint y: 413, endPoint x: 227, endPoint y: 428, distance: 142.8
click div
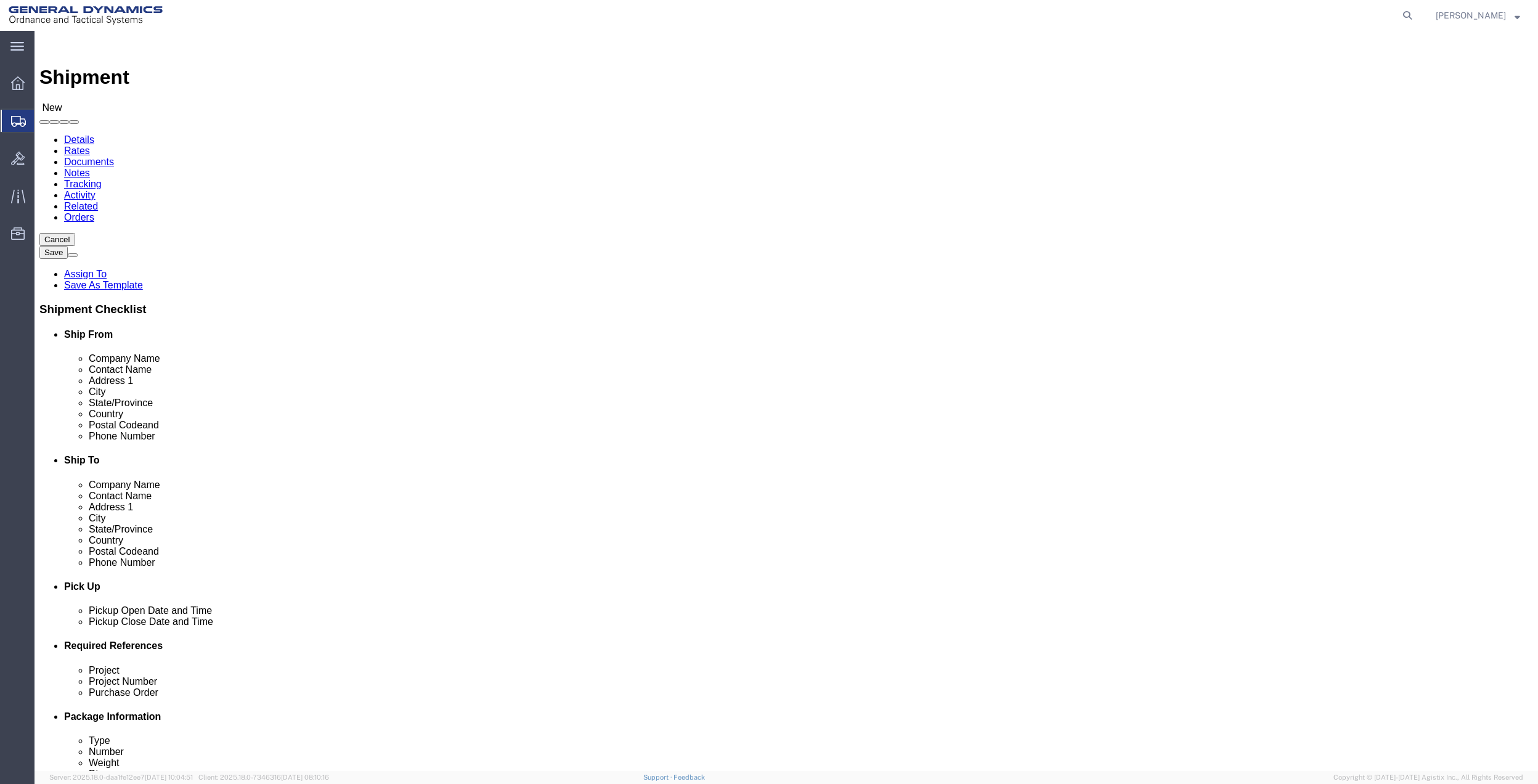
click div
click input "text"
type input "7275878262"
drag, startPoint x: 900, startPoint y: 418, endPoint x: 859, endPoint y: 423, distance: 41.3
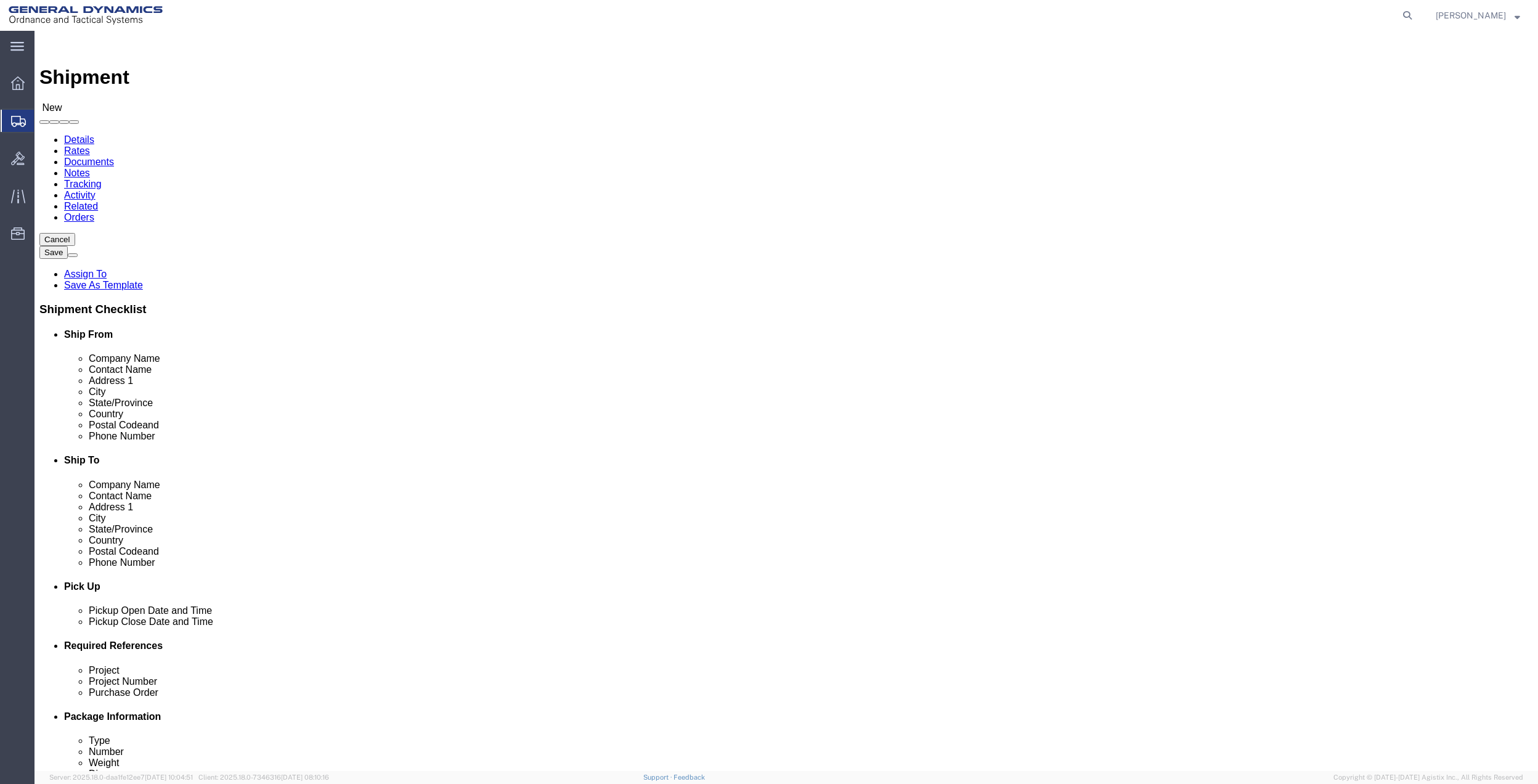
click input "text"
paste input "7275878262"
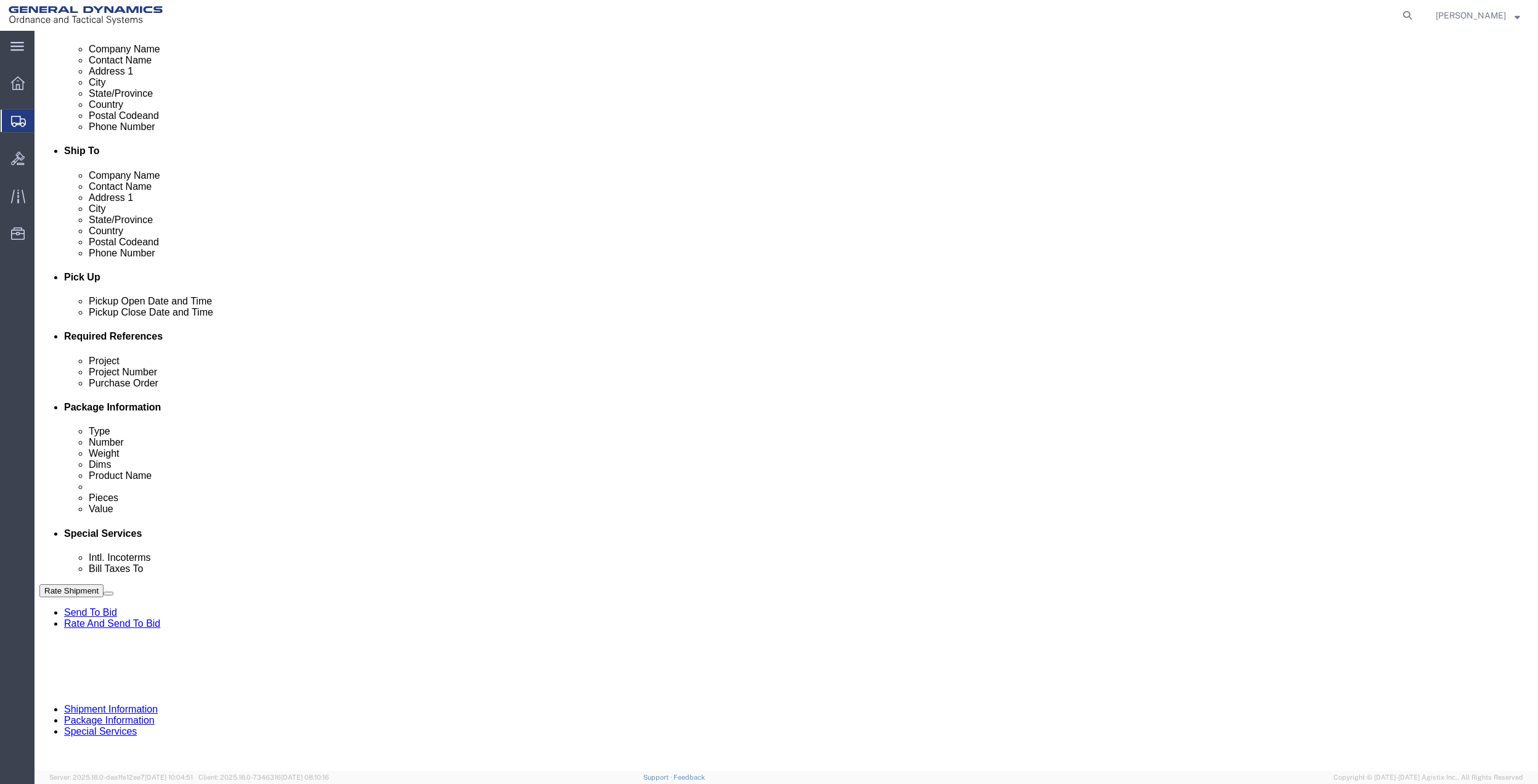
scroll to position [322, 0]
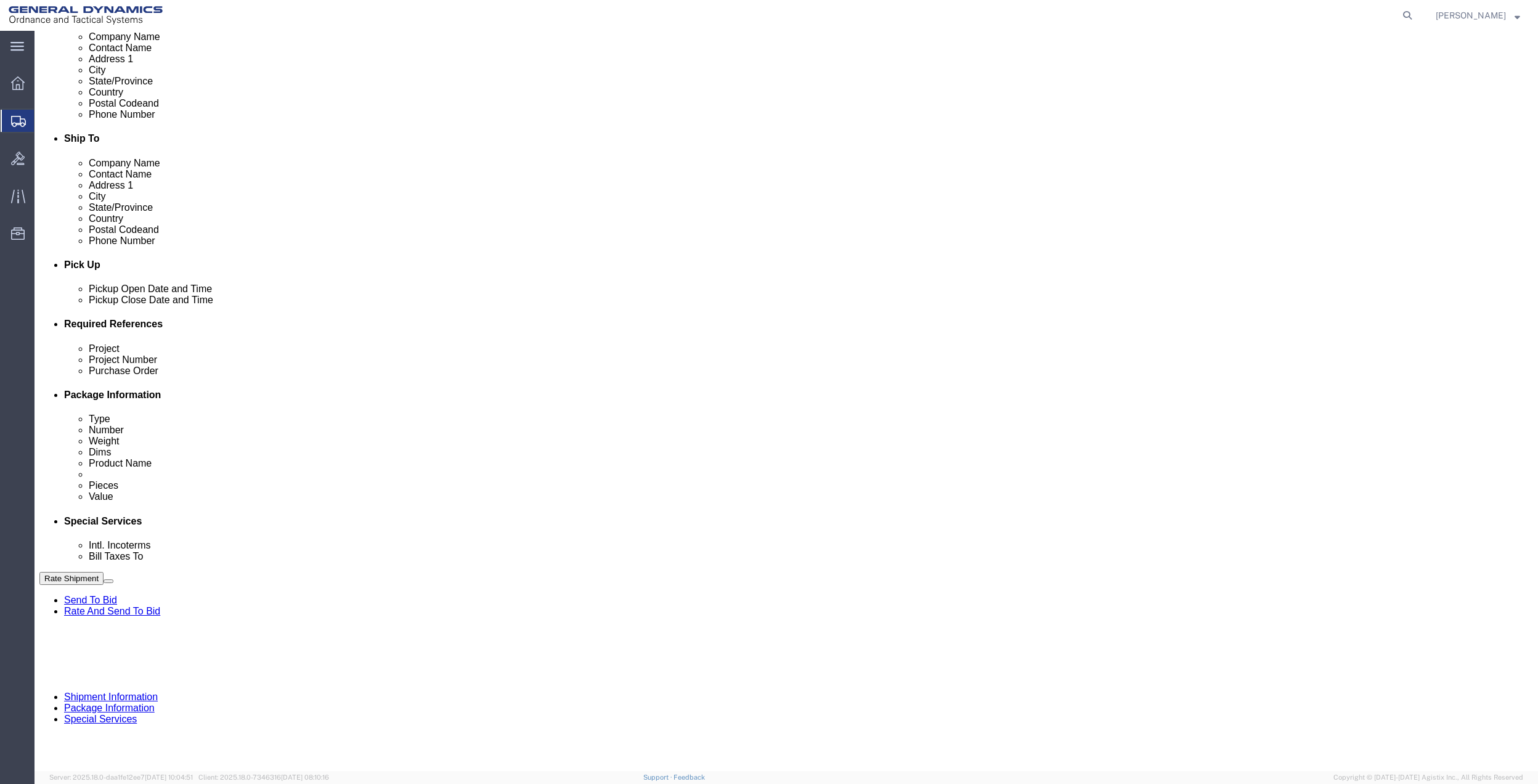
type input "7275878262"
click button "Add reference"
click input "text"
type input "10gag"
click input "text"
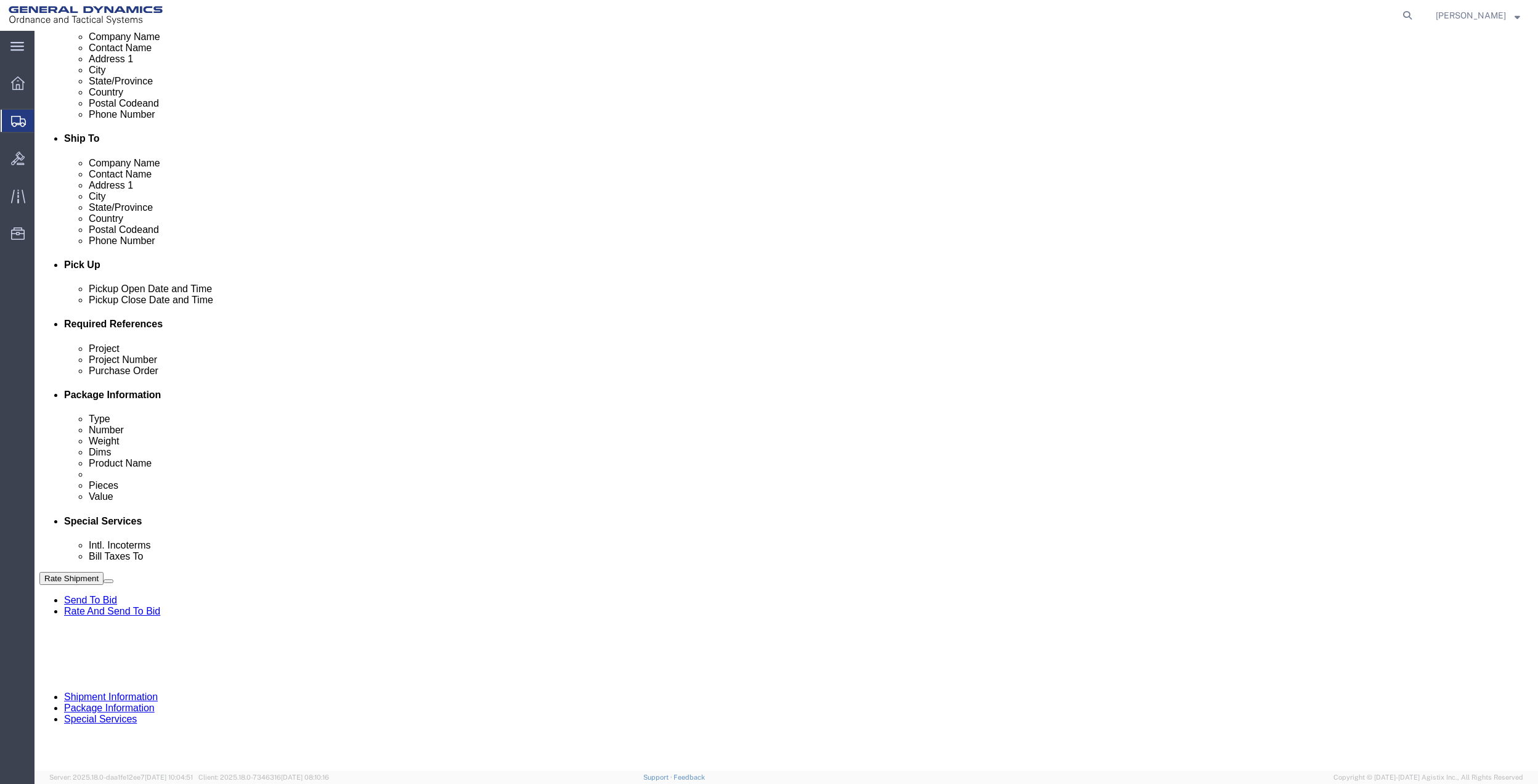
paste input "10gag"
type input "10gag"
click input "text"
paste input "10gag"
type input "10gag"
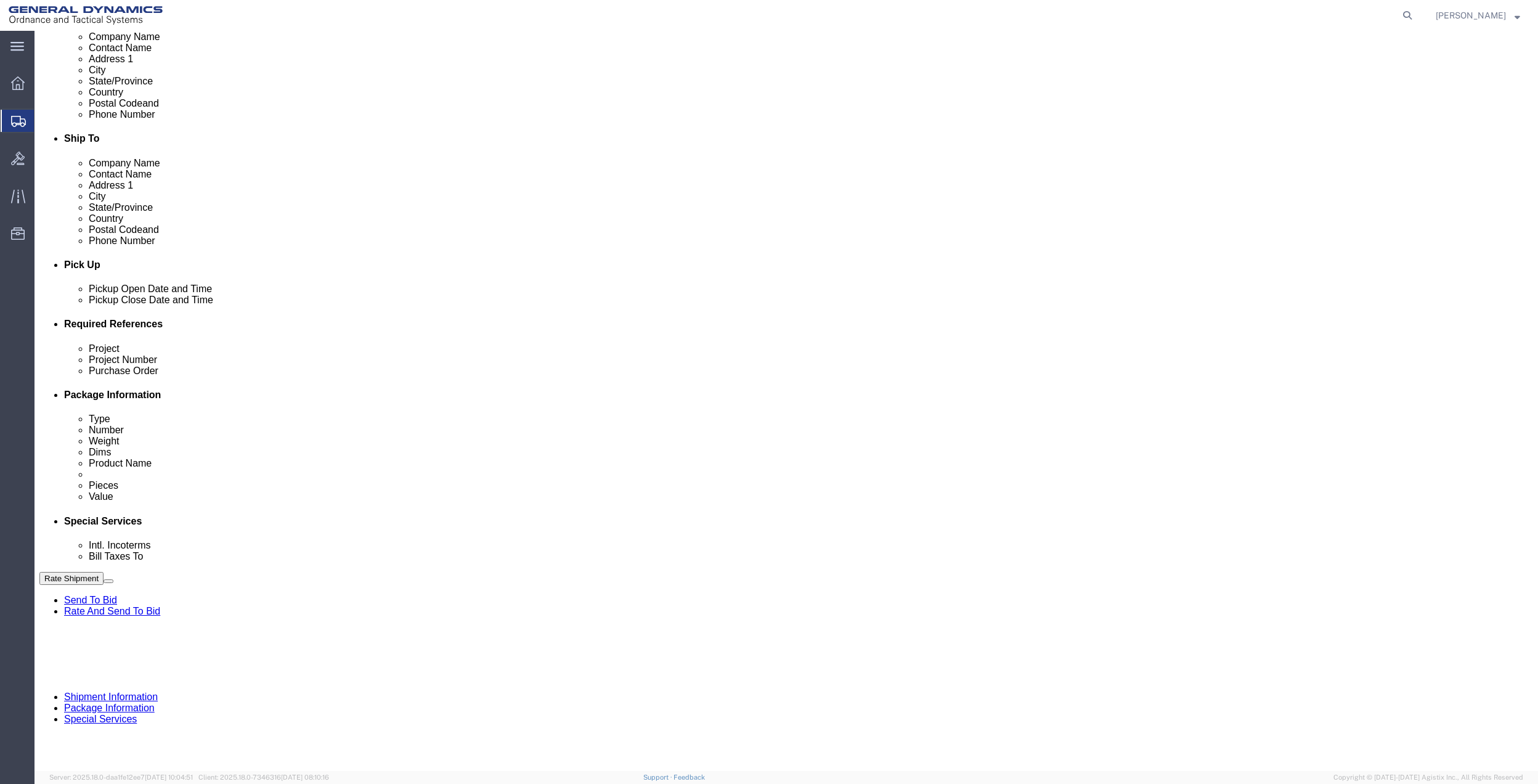
drag, startPoint x: 263, startPoint y: 456, endPoint x: 215, endPoint y: 463, distance: 48.5
click input "text"
paste input "10gag"
type input "10gag"
click select "Select Account Type Activity ID Airline Appointment Number ASN Batch Request # …"
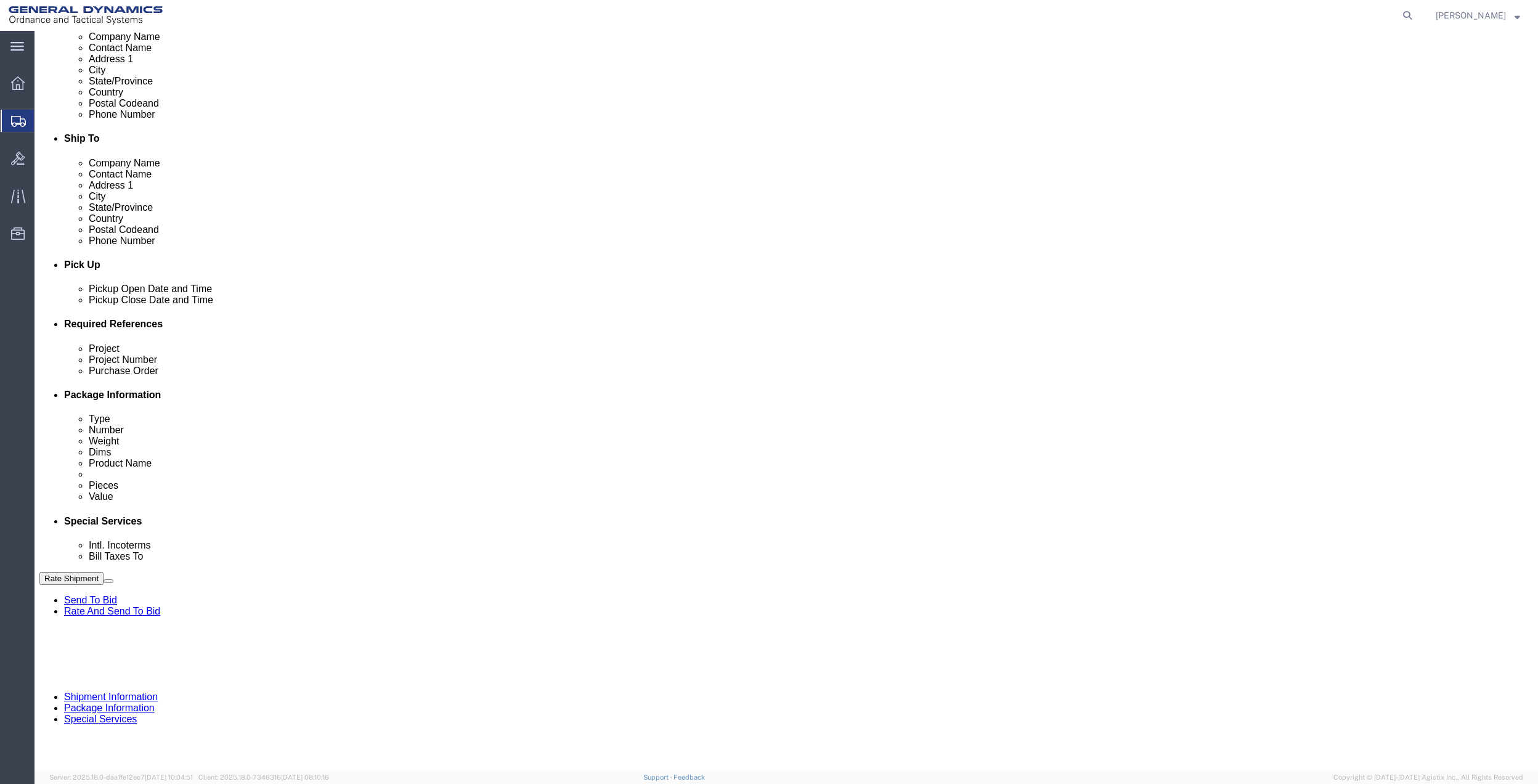
select select "DEPT"
click select "Select Account Type Activity ID Airline Appointment Number ASN Batch Request # …"
click link "Package Information"
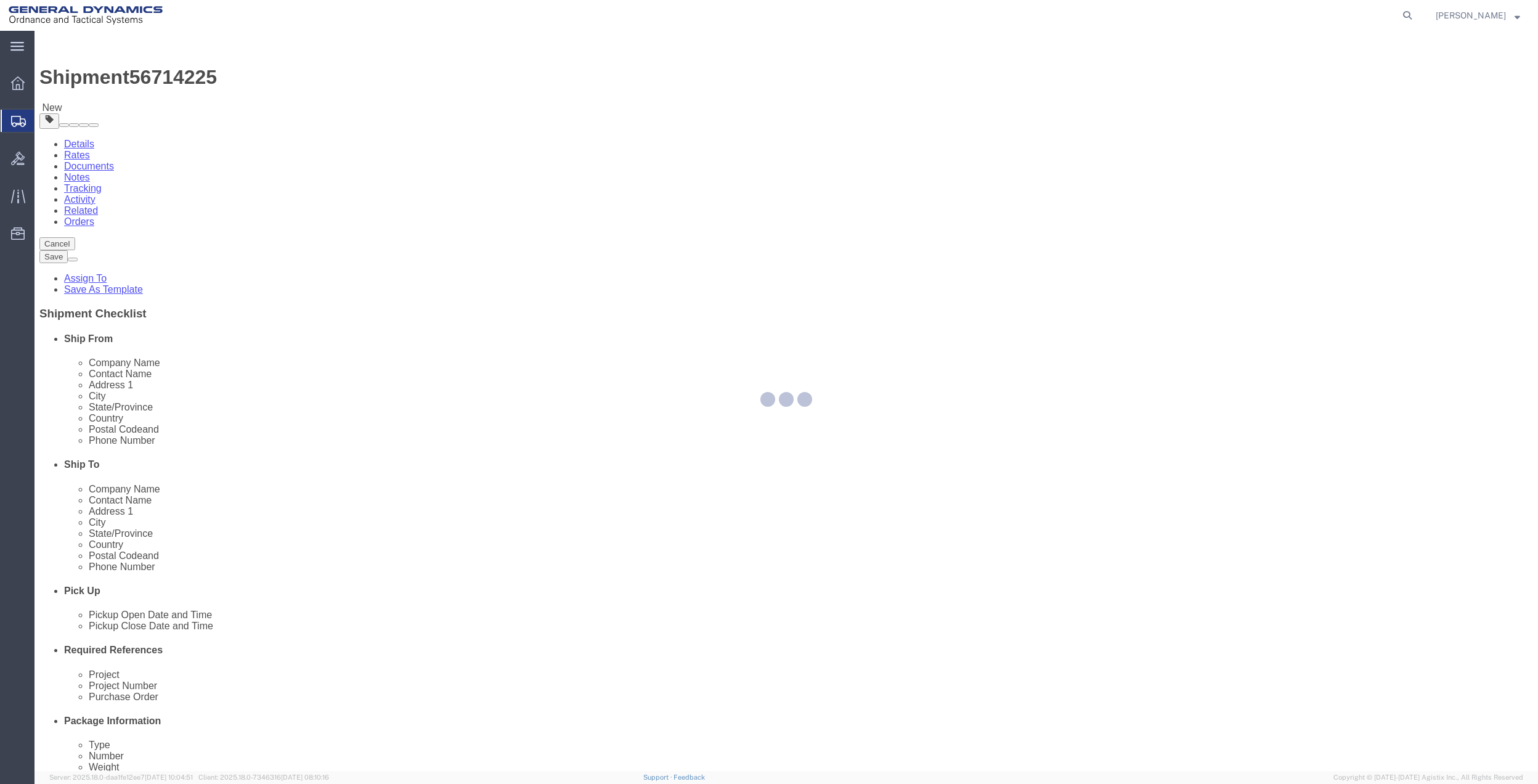
select select "CBOX"
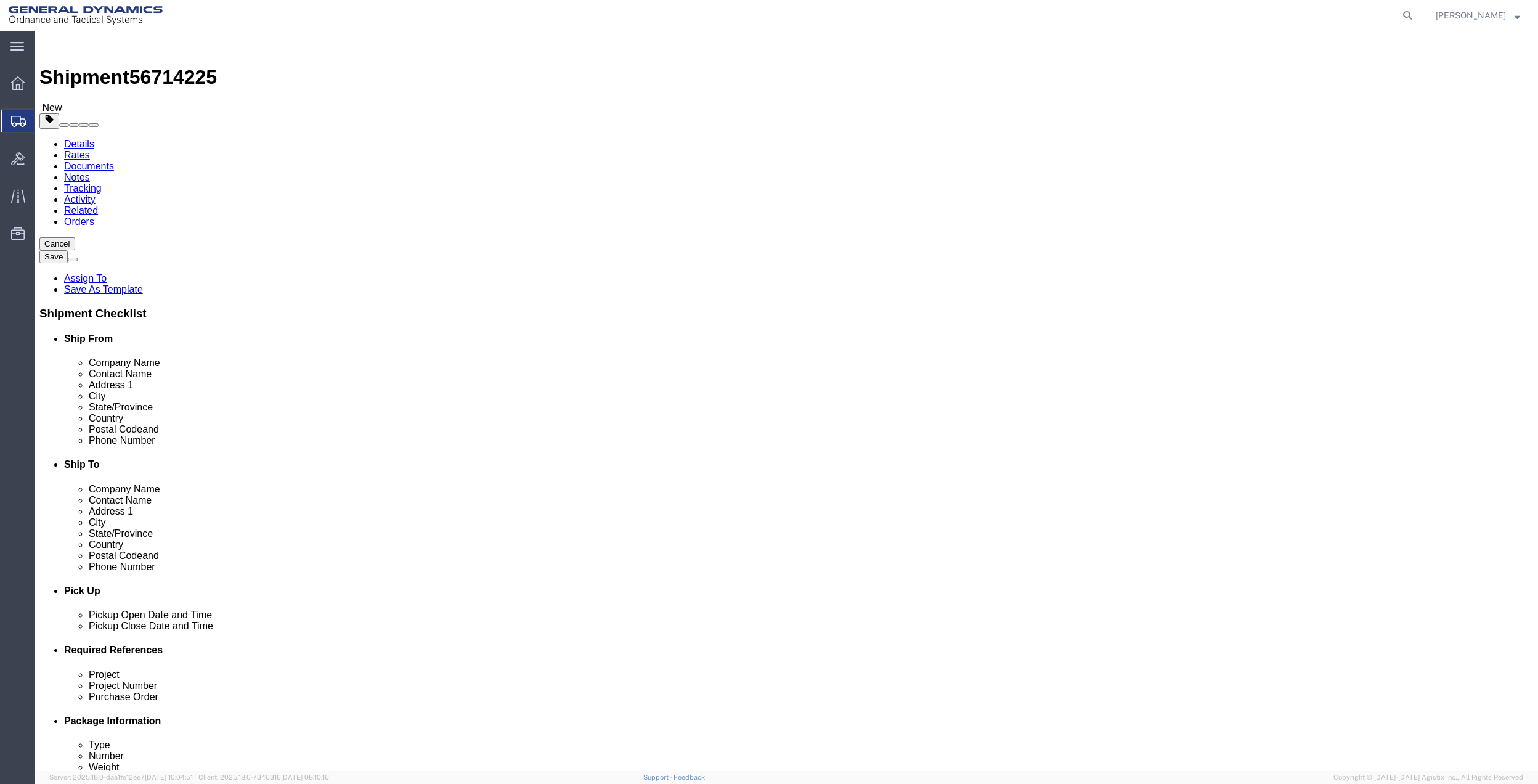
click input "text"
type input "33"
type input "3"
type input "2.5"
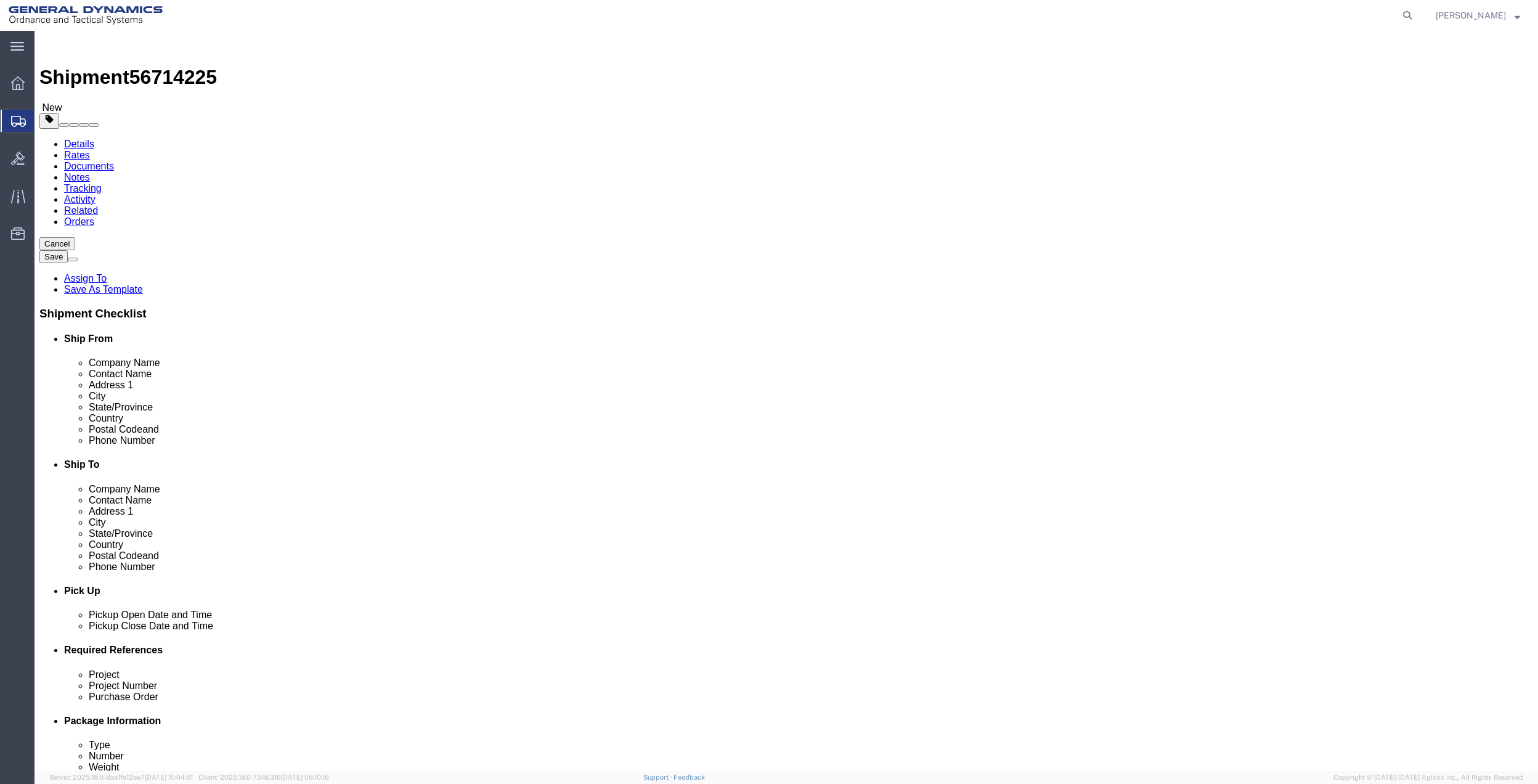
click span
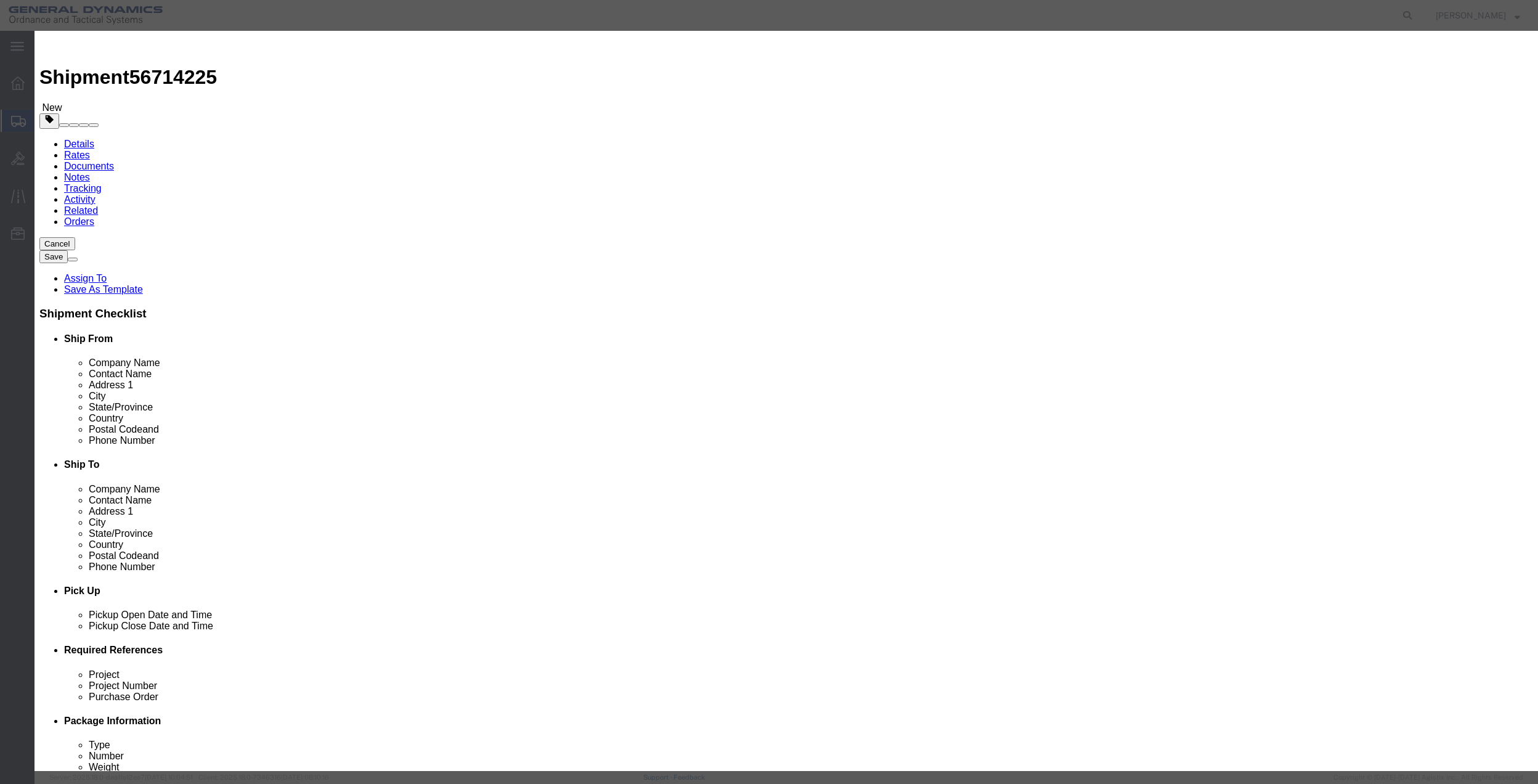
click input "text"
type input "MISC"
type input "100.00"
select select "US"
click input "0"
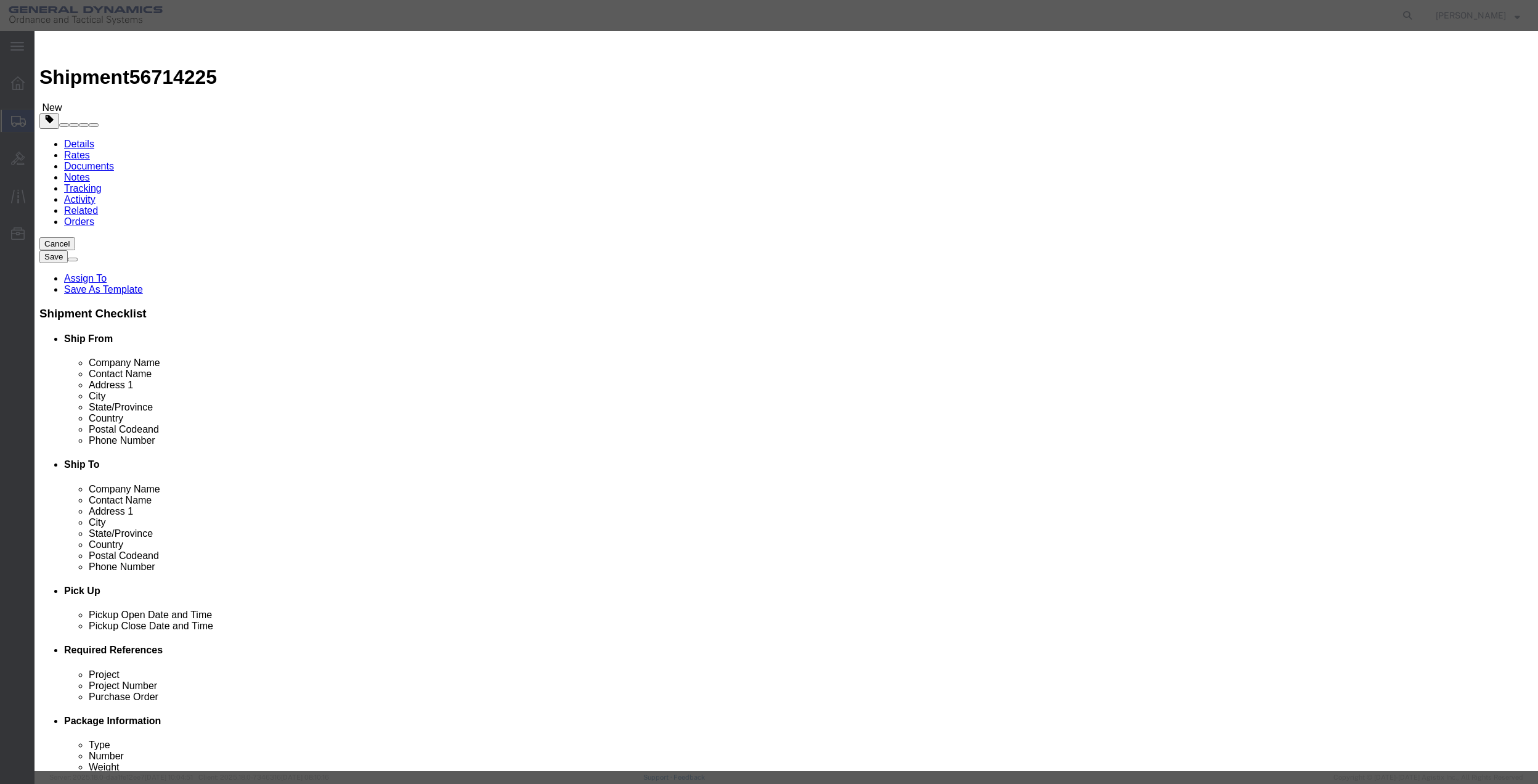
type input "01"
type input "100"
click select "Select 50 55 60 65 70 85 92.5 100 125 175 250 300 400"
select select "70"
click select "Select 50 55 60 65 70 85 92.5 100 125 175 250 300 400"
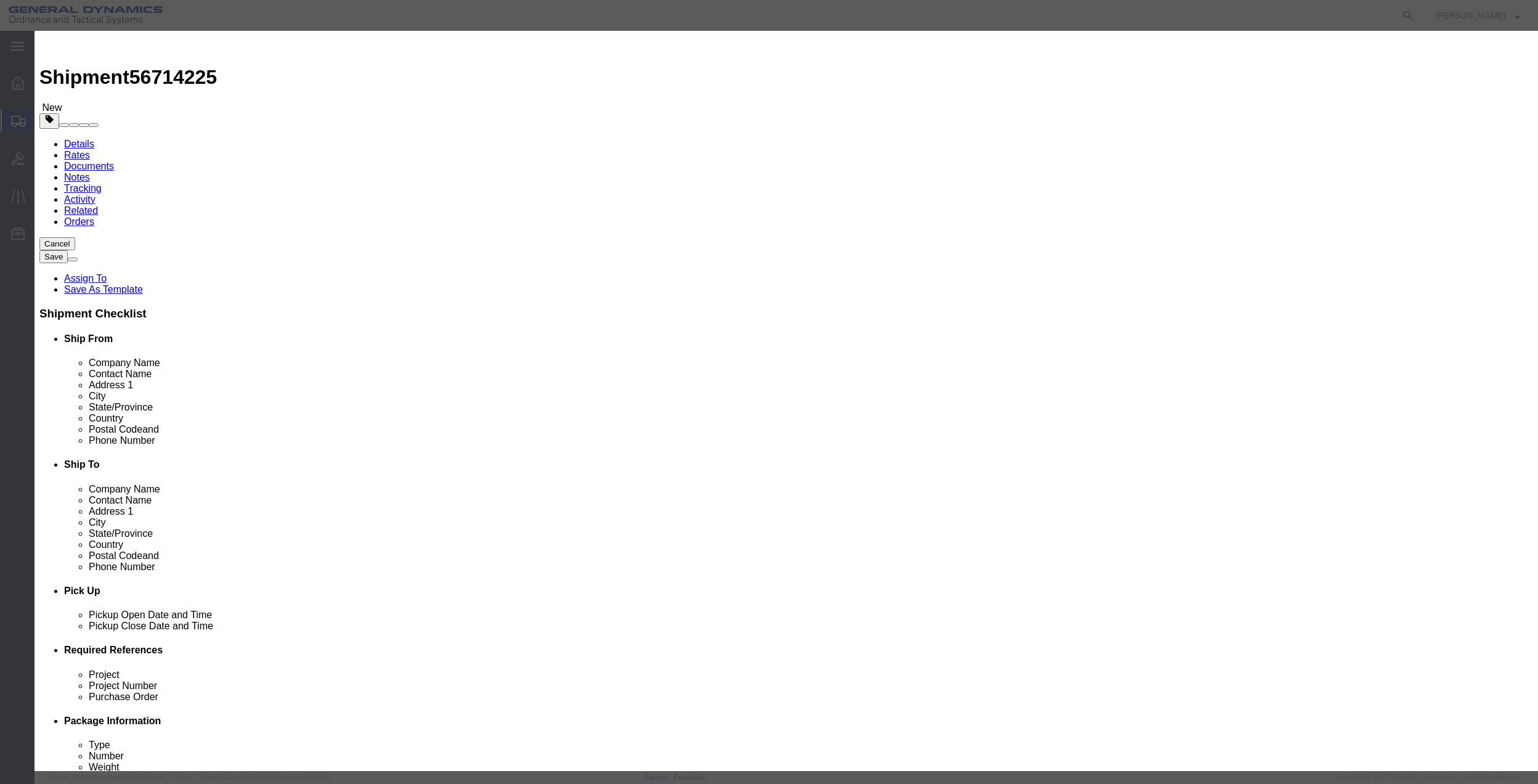
click button "Save & Close"
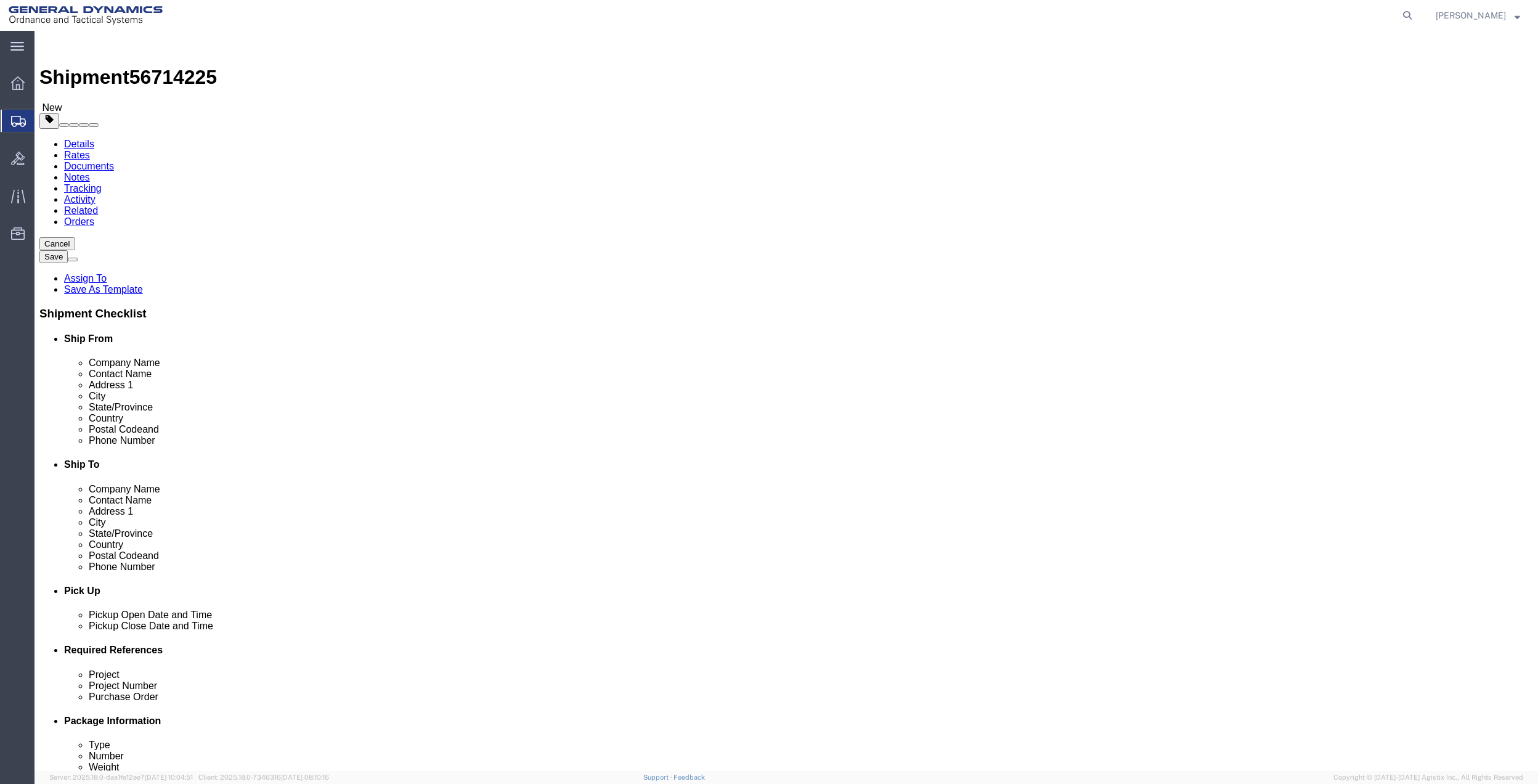
click icon
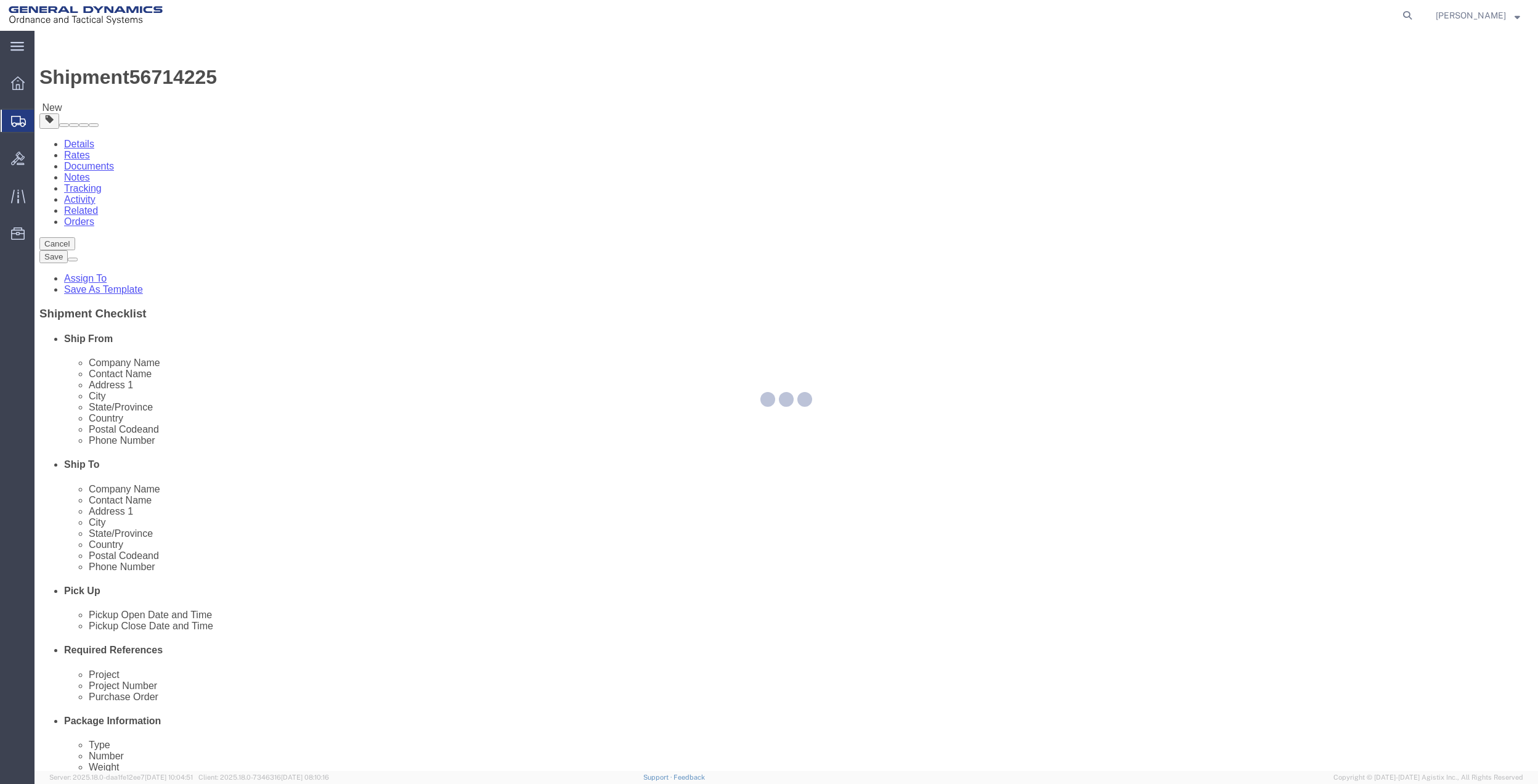
select select
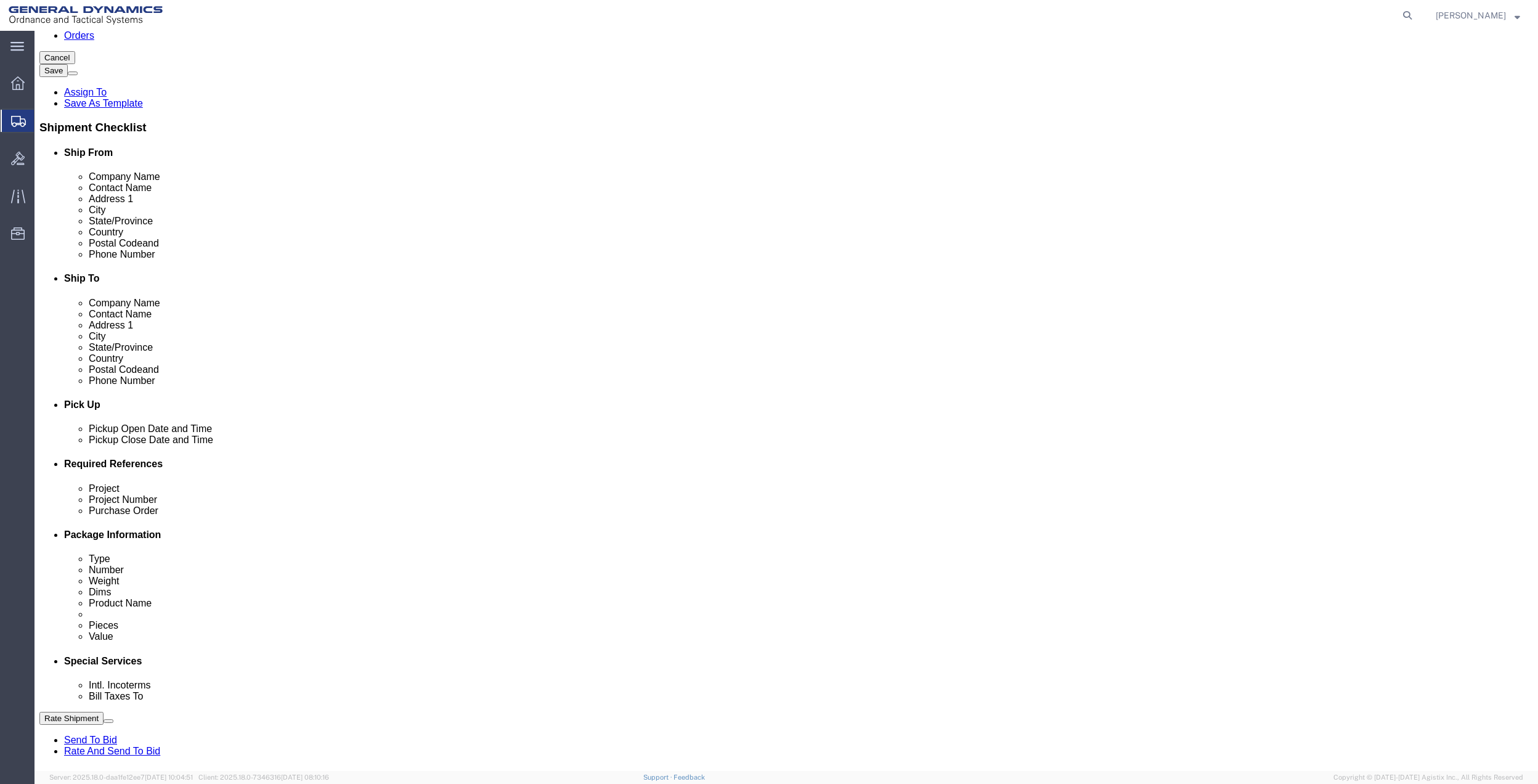
scroll to position [246, 0]
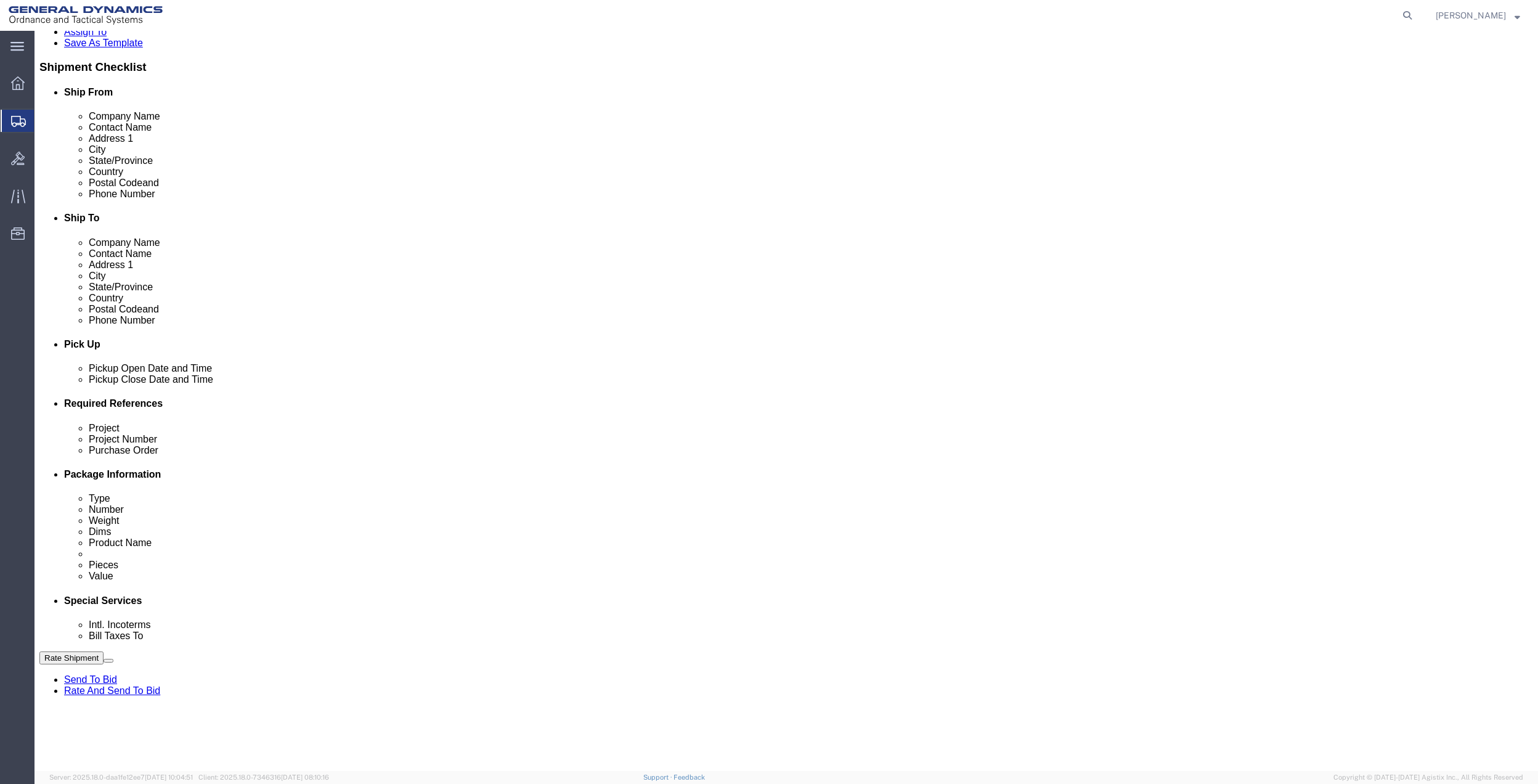
click select "Select Buyer Cost Center Department Operations Number Order Number Sales Person"
select select "DEPARTMENT"
click select "Select Buyer Cost Center Department Operations Number Order Number Sales Person"
click select "Select [GEOGRAPHIC_DATA] [GEOGRAPHIC_DATA] [GEOGRAPHIC_DATA] [GEOGRAPHIC_DATA] …"
select select "1763983"
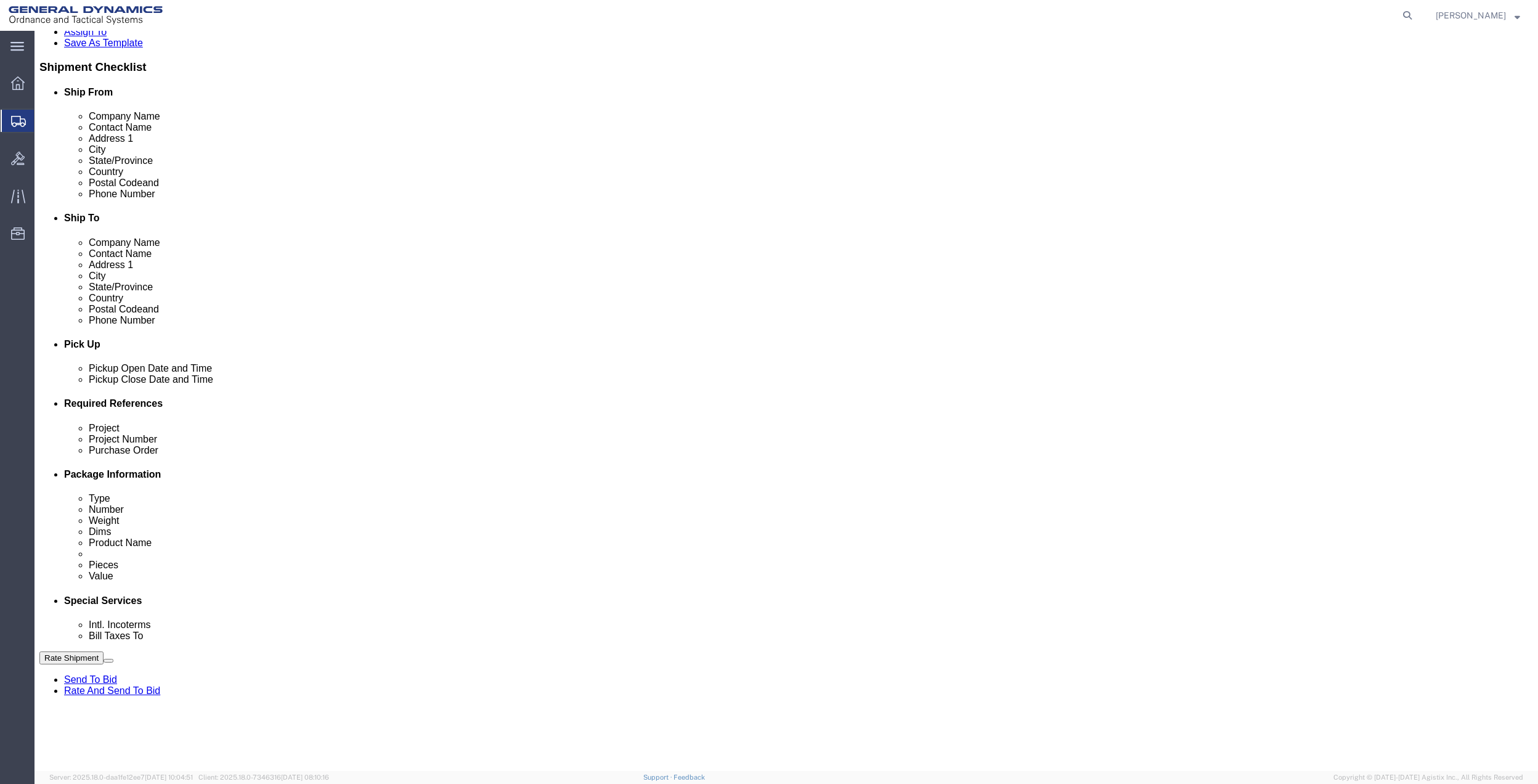
click select "Select [GEOGRAPHIC_DATA] [GEOGRAPHIC_DATA] [GEOGRAPHIC_DATA] [GEOGRAPHIC_DATA] …"
drag, startPoint x: 1051, startPoint y: 463, endPoint x: 1049, endPoint y: 476, distance: 13.2
click select "Select 10AFM 10GAG 10GAH 10GFL 10GFO 10GIE 10GIS 30MABS St [PERSON_NAME] Program"
select select "214681"
click select "Select 10AFM 10GAG 10GAH 10GFL 10GFO 10GIE 10GIS 30MABS St [PERSON_NAME] Program"
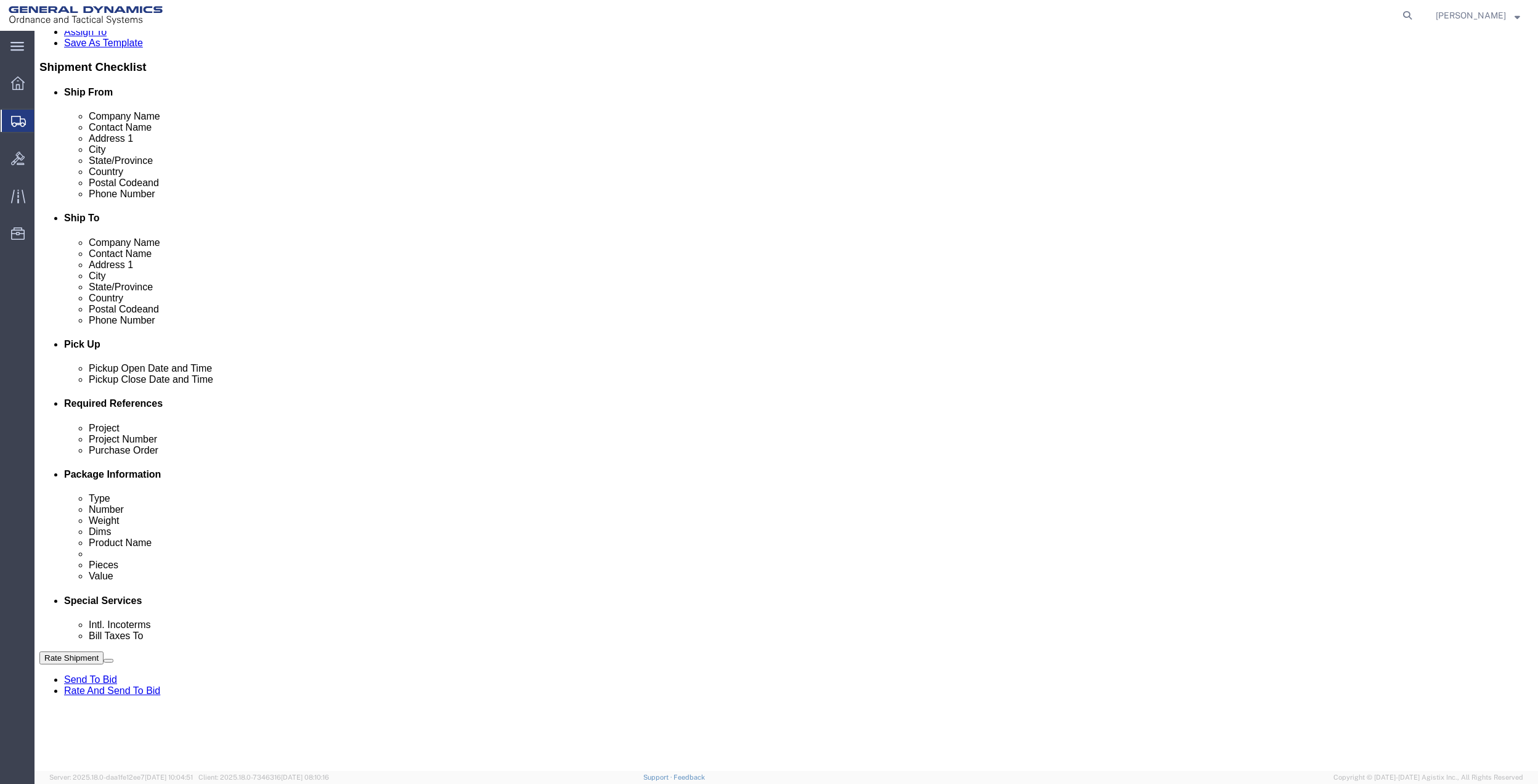
click input "General Dynamics OTS % Data2Logistics"
click p "- GEDOTS %DATA 2 LOGISTICS - (GEDOTS %DATA 2 LOGISTICS) [GEOGRAPHIC_DATA][PERSO…"
type input "GEDOTS %DATA 2 LOGISTICS"
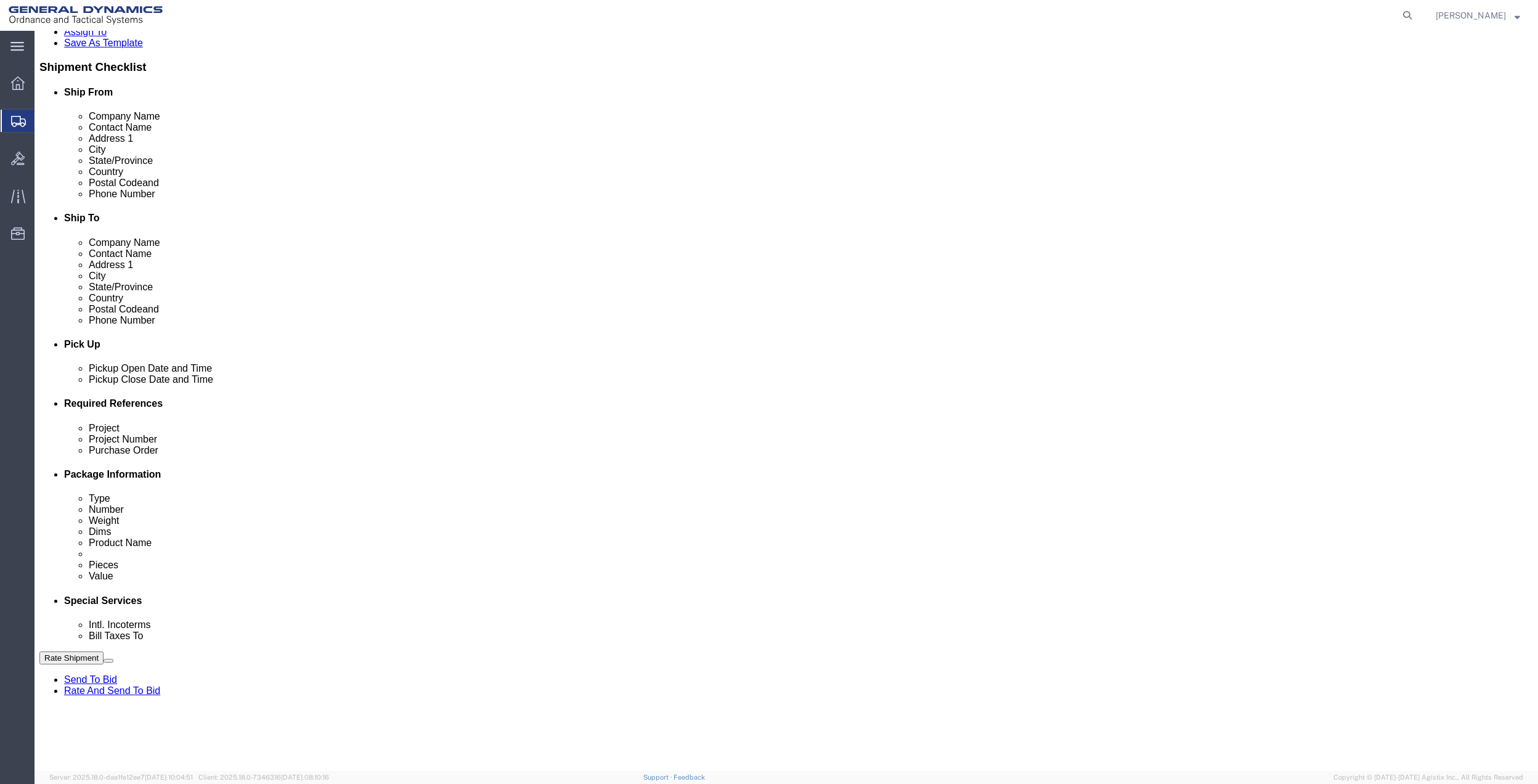
type input "PO BOX 61050"
type input "GEDOTS %DATA 2 LOGISTICS"
type input "FORT [PERSON_NAME]"
type input "33906"
select select "FL"
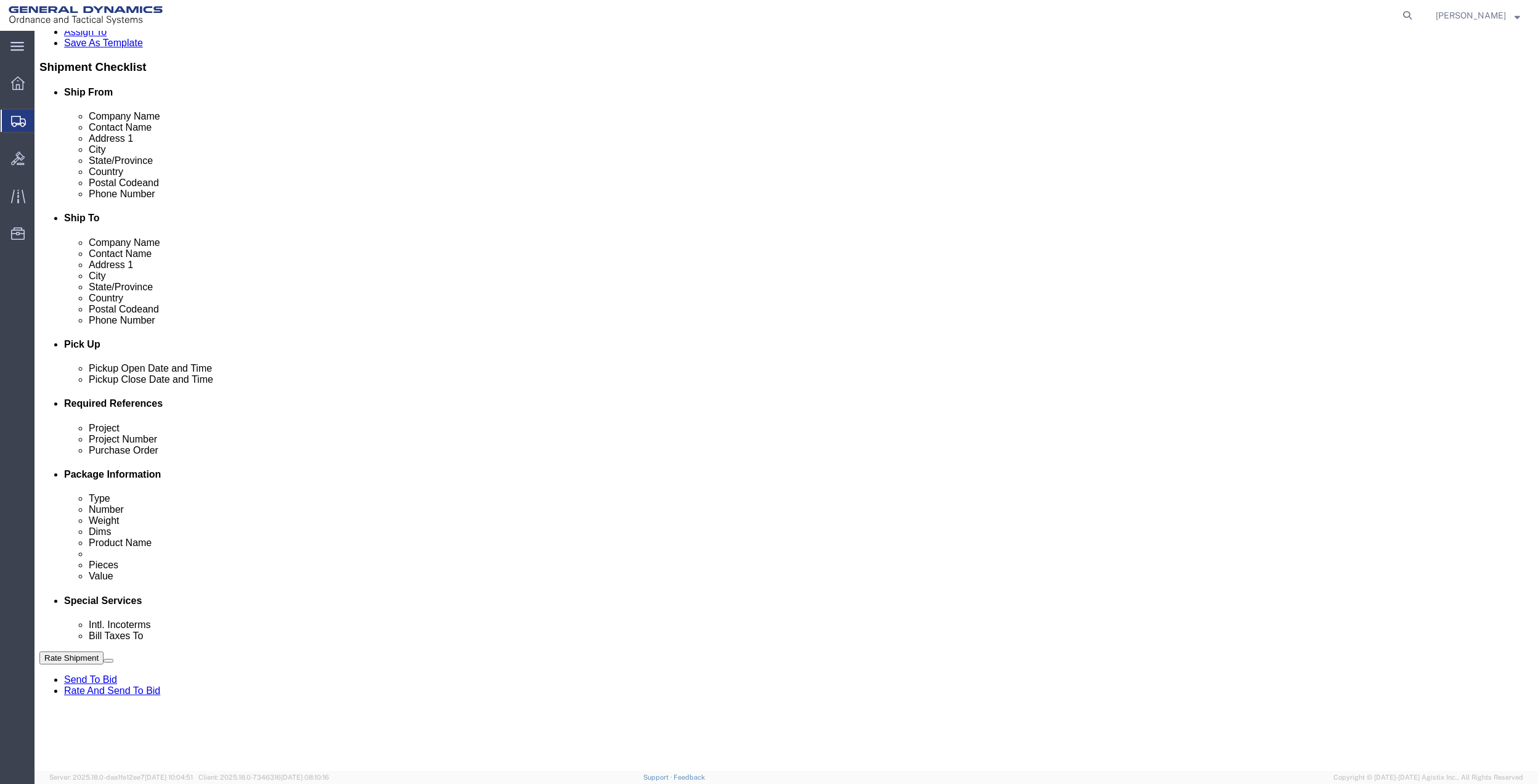
type input "GEDOTS %DATA 2 LOGISTICS"
click button "Rate Shipment"
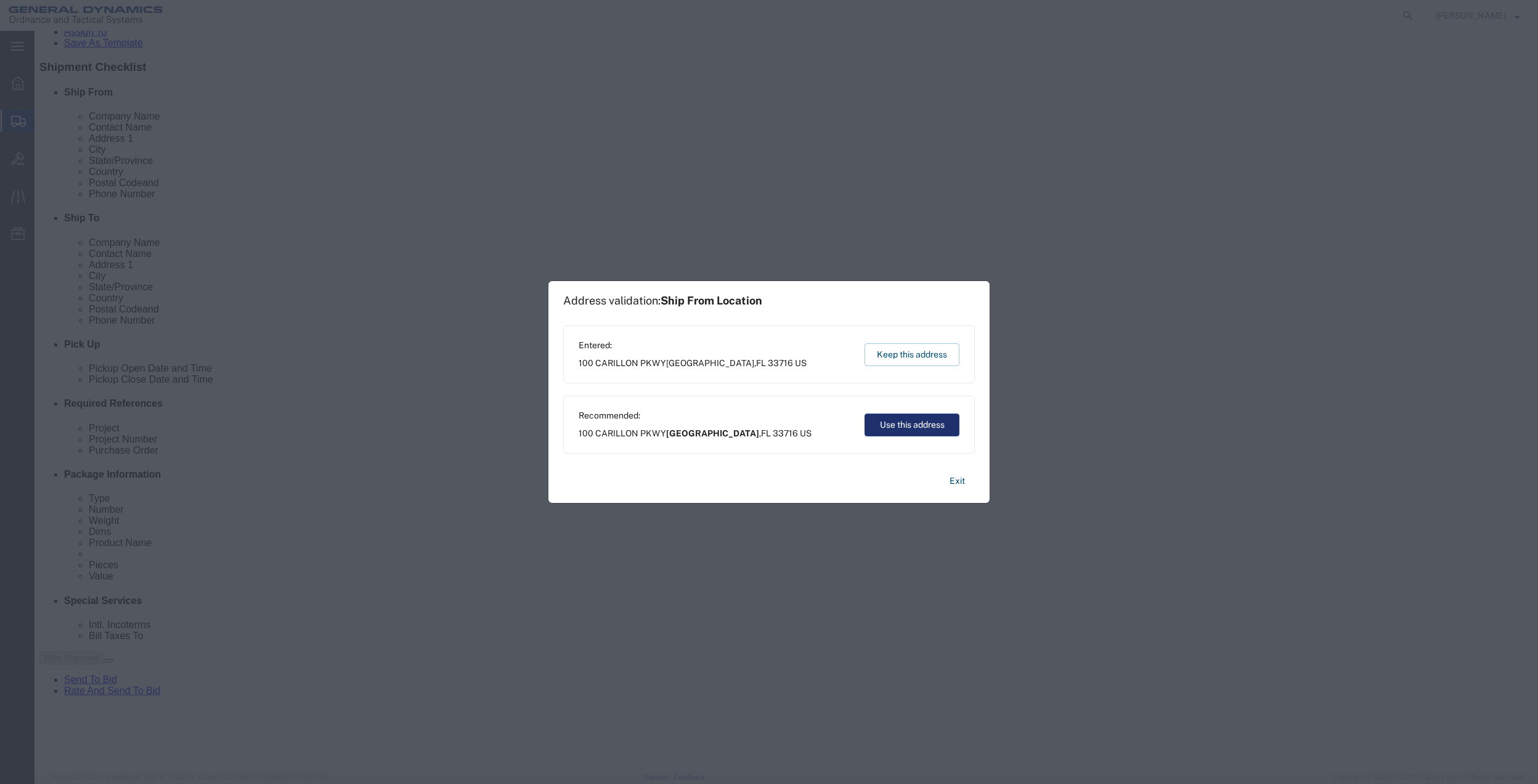
click at [867, 427] on button "Use this address" at bounding box center [913, 425] width 95 height 23
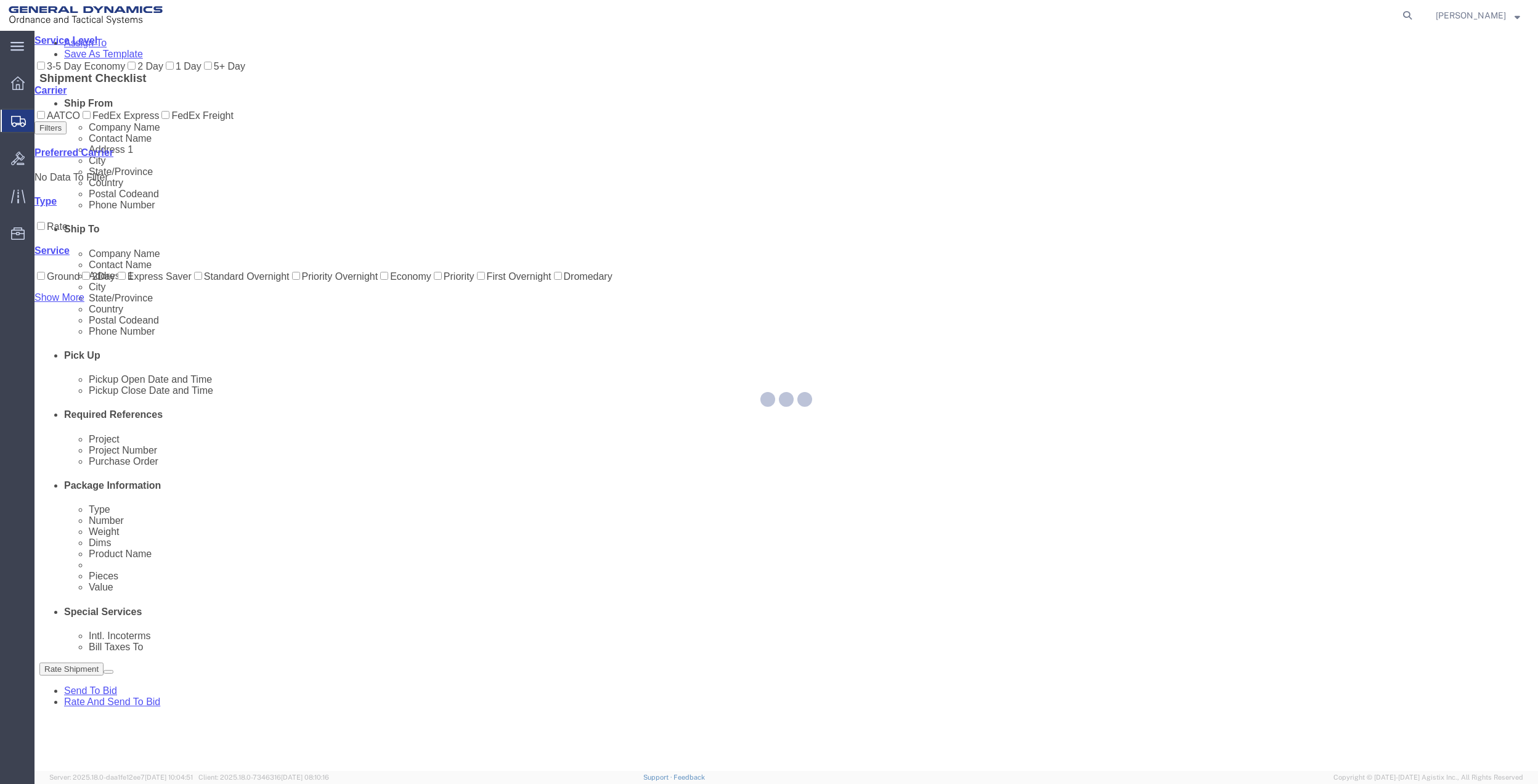
scroll to position [0, 0]
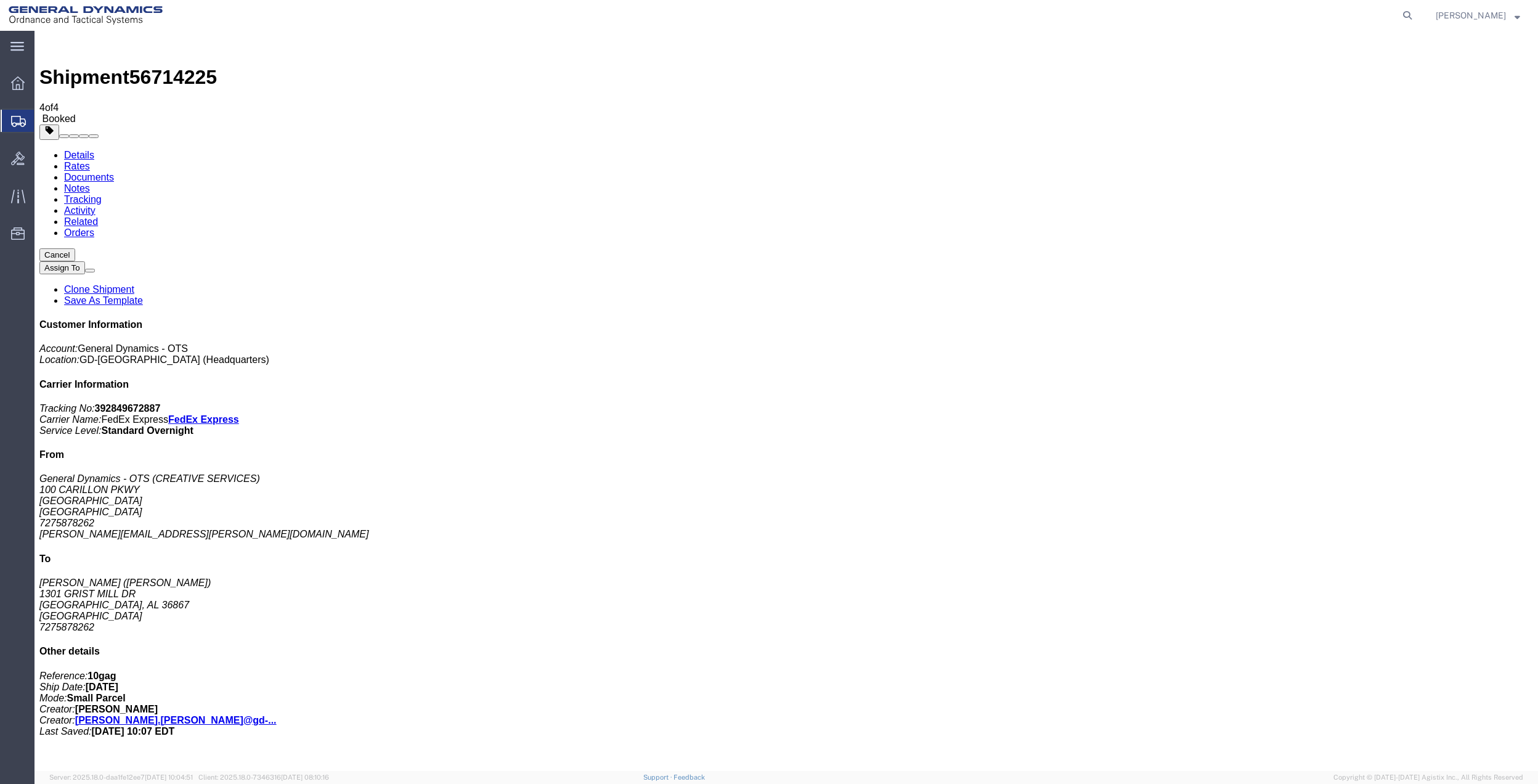
drag, startPoint x: 134, startPoint y: 241, endPoint x: 1087, endPoint y: 127, distance: 959.8
